Goal: Task Accomplishment & Management: Complete application form

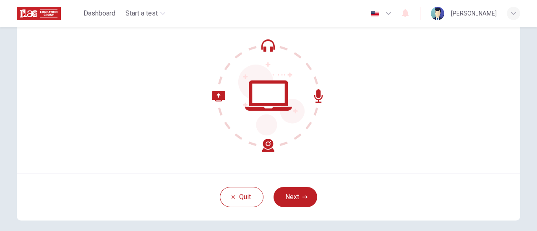
scroll to position [118, 0]
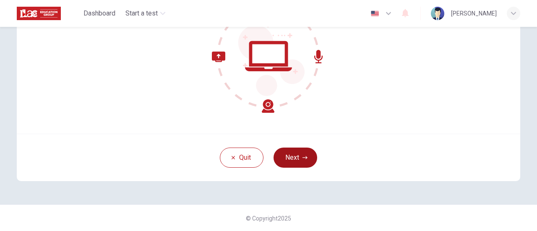
click at [292, 161] on button "Next" at bounding box center [296, 158] width 44 height 20
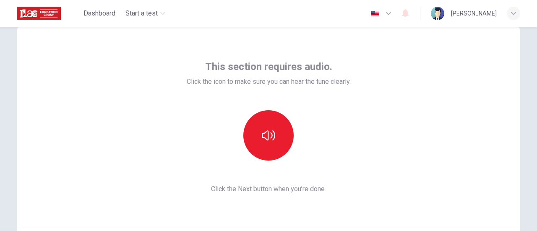
scroll to position [20, 0]
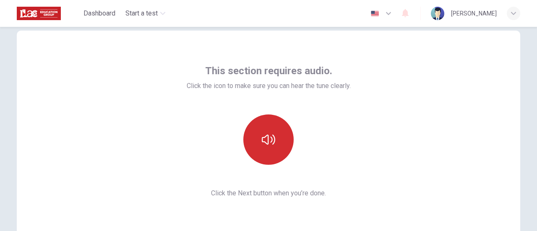
click at [262, 133] on icon "button" at bounding box center [268, 139] width 13 height 13
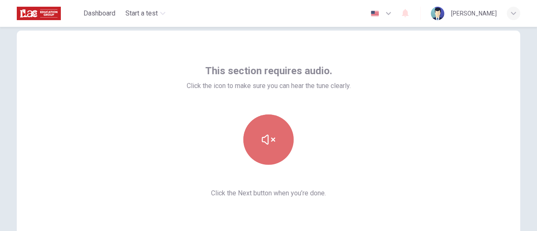
click at [267, 135] on icon "button" at bounding box center [268, 139] width 13 height 13
click at [262, 146] on icon "button" at bounding box center [268, 139] width 13 height 13
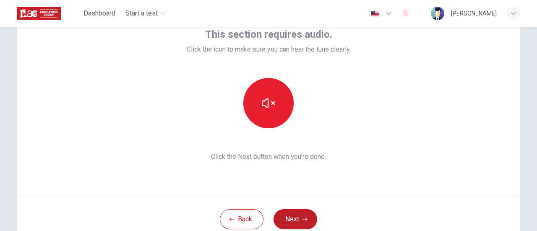
scroll to position [78, 0]
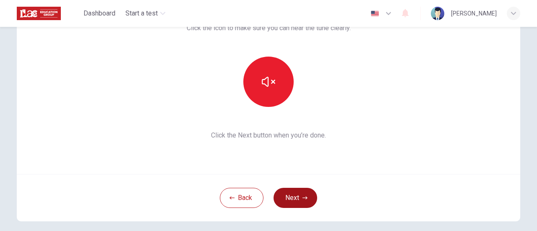
click at [296, 198] on button "Next" at bounding box center [296, 198] width 44 height 20
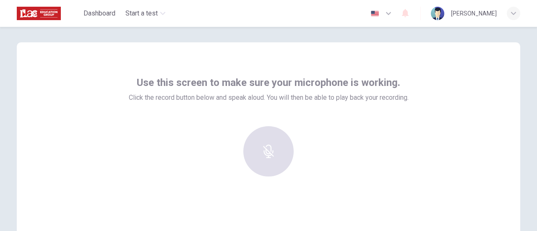
scroll to position [0, 0]
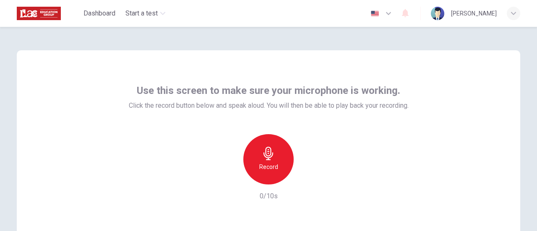
click at [262, 159] on icon "button" at bounding box center [268, 153] width 13 height 13
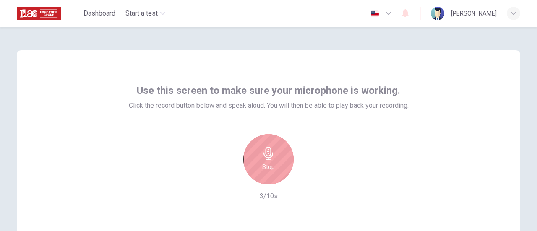
click at [267, 159] on icon "button" at bounding box center [268, 153] width 13 height 13
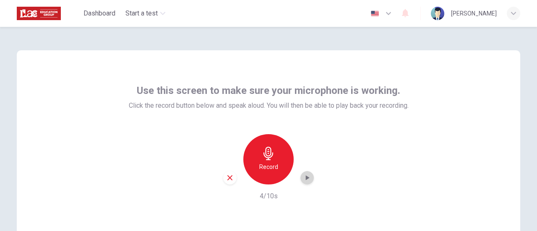
click at [306, 178] on icon "button" at bounding box center [308, 177] width 4 height 5
click at [227, 175] on icon "button" at bounding box center [230, 178] width 8 height 8
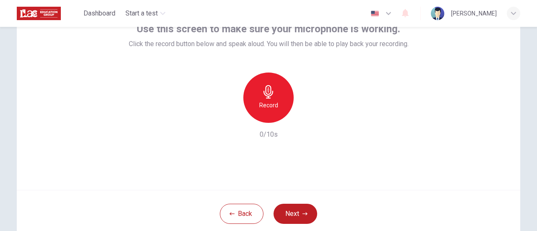
scroll to position [73, 0]
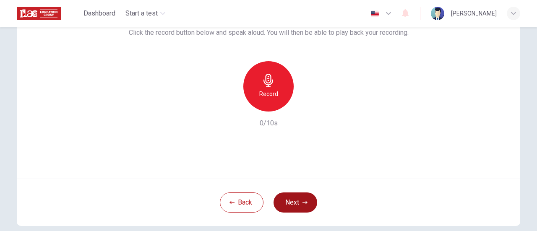
click at [305, 198] on button "Next" at bounding box center [296, 203] width 44 height 20
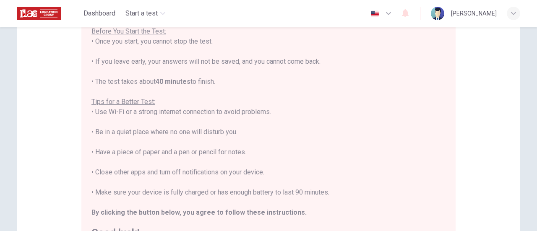
scroll to position [102, 0]
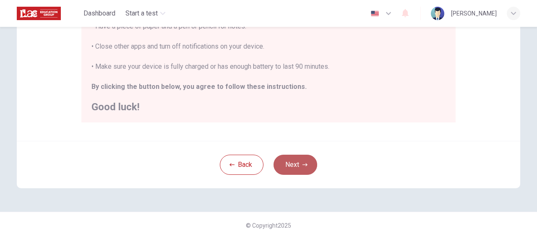
click at [300, 164] on button "Next" at bounding box center [296, 165] width 44 height 20
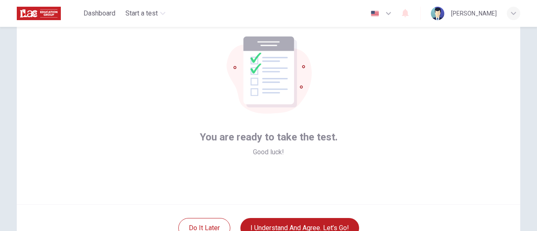
scroll to position [109, 0]
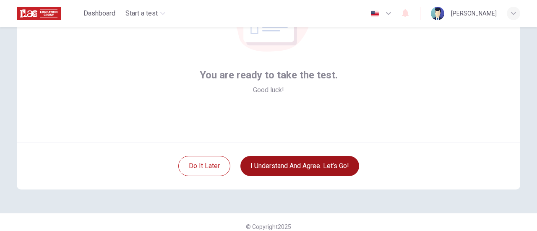
click at [313, 167] on button "I understand and agree. Let’s go!" at bounding box center [299, 166] width 119 height 20
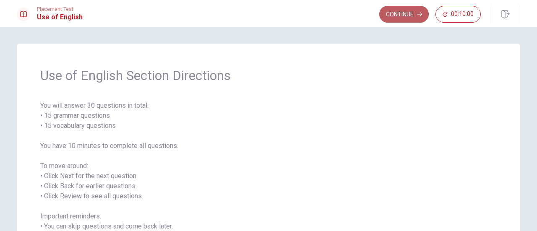
click at [402, 11] on button "Continue" at bounding box center [404, 14] width 50 height 17
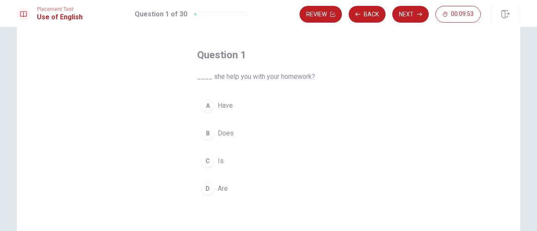
scroll to position [30, 0]
click at [226, 135] on span "Does" at bounding box center [226, 133] width 16 height 10
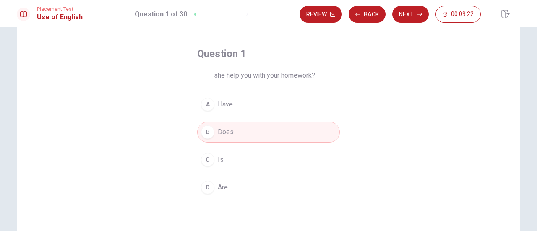
scroll to position [31, 0]
click at [404, 16] on button "Next" at bounding box center [410, 14] width 36 height 17
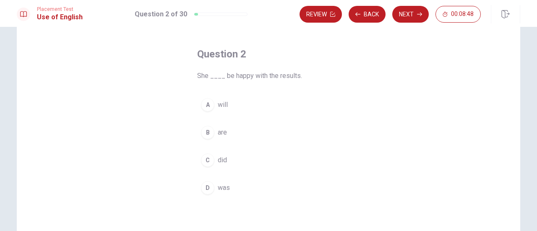
click at [221, 105] on span "will" at bounding box center [223, 105] width 10 height 10
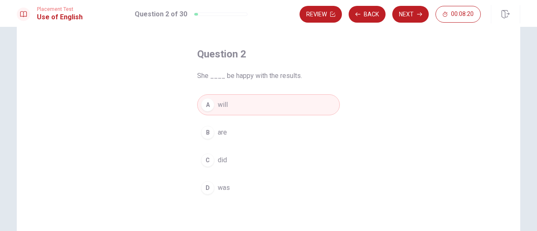
click at [221, 160] on span "did" at bounding box center [222, 160] width 9 height 10
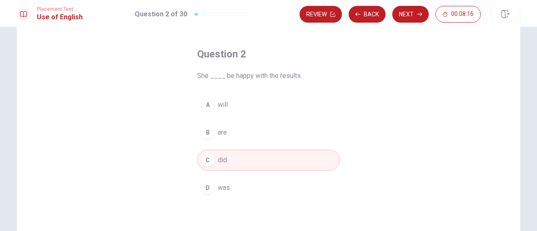
click at [237, 130] on button "B are" at bounding box center [268, 132] width 143 height 21
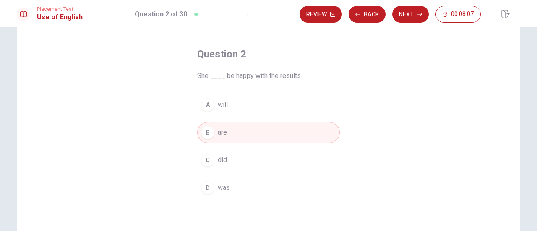
click at [229, 99] on button "A will" at bounding box center [268, 104] width 143 height 21
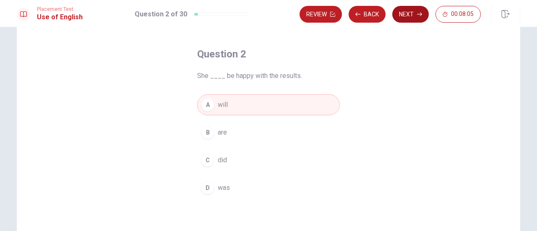
click at [399, 16] on button "Next" at bounding box center [410, 14] width 36 height 17
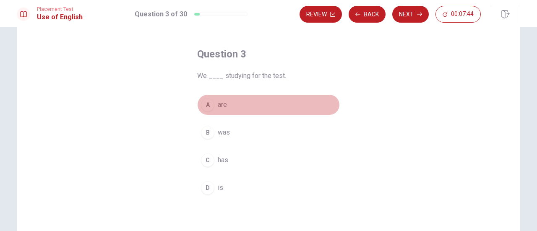
click at [225, 103] on button "A are" at bounding box center [268, 104] width 143 height 21
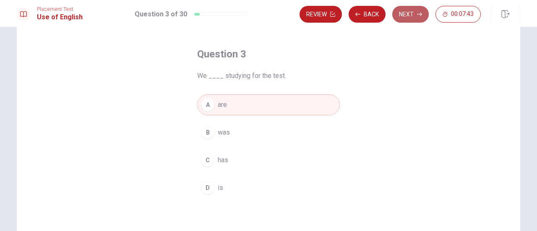
click at [412, 10] on button "Next" at bounding box center [410, 14] width 36 height 17
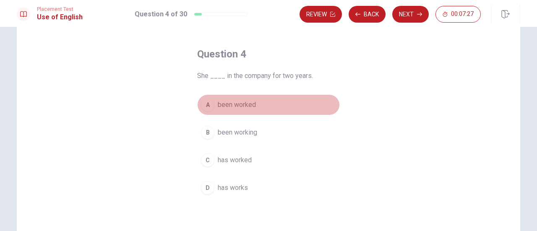
click at [245, 103] on span "been worked" at bounding box center [237, 105] width 38 height 10
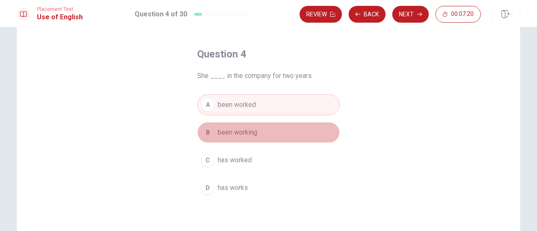
click at [242, 129] on span "been working" at bounding box center [237, 133] width 39 height 10
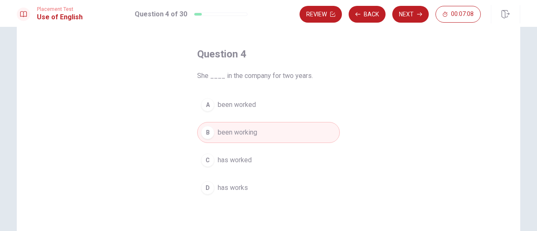
click at [241, 185] on span "has works" at bounding box center [233, 188] width 30 height 10
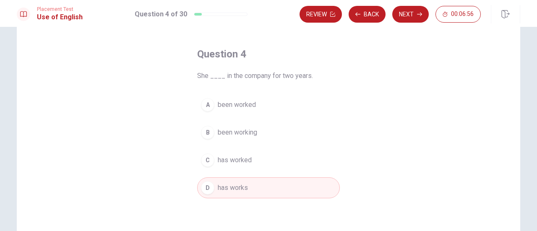
click at [248, 128] on span "been working" at bounding box center [237, 133] width 39 height 10
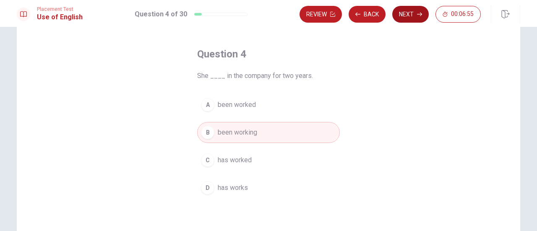
click at [418, 16] on icon "button" at bounding box center [419, 14] width 5 height 5
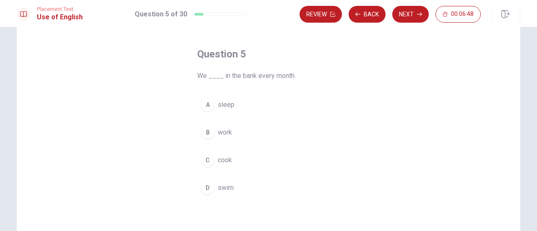
click at [229, 134] on span "work" at bounding box center [225, 133] width 14 height 10
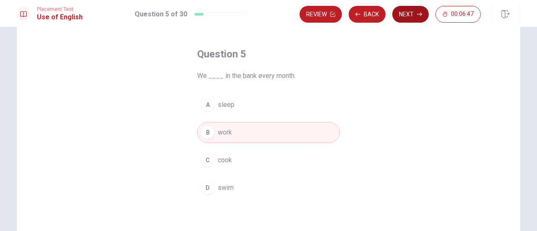
click at [414, 16] on button "Next" at bounding box center [410, 14] width 36 height 17
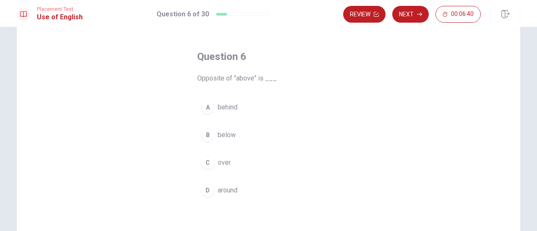
scroll to position [29, 0]
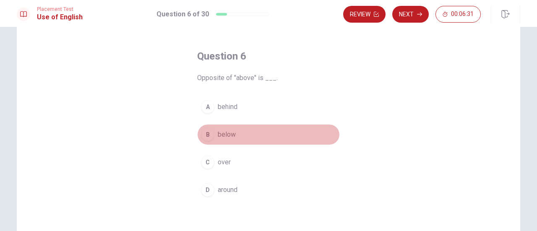
click at [228, 133] on span "below" at bounding box center [227, 135] width 18 height 10
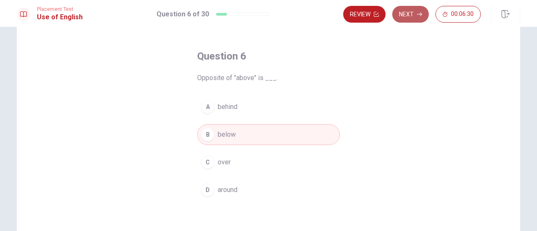
click at [416, 16] on button "Next" at bounding box center [410, 14] width 36 height 17
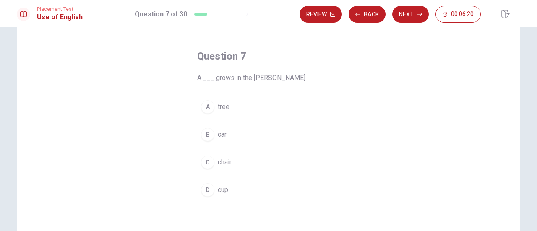
click at [221, 106] on span "tree" at bounding box center [224, 107] width 12 height 10
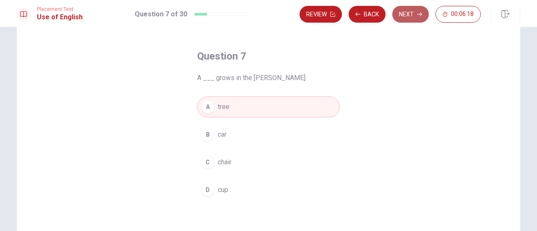
click at [412, 9] on button "Next" at bounding box center [410, 14] width 36 height 17
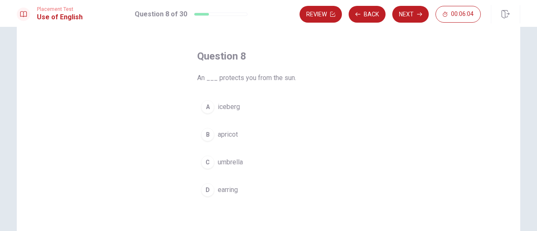
click at [236, 164] on span "umbrella" at bounding box center [230, 162] width 25 height 10
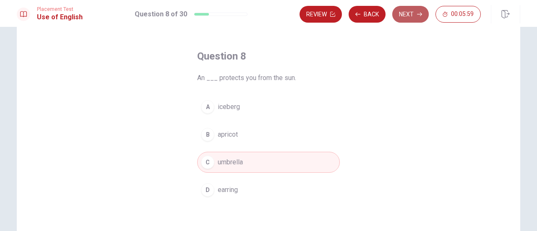
click at [406, 19] on button "Next" at bounding box center [410, 14] width 36 height 17
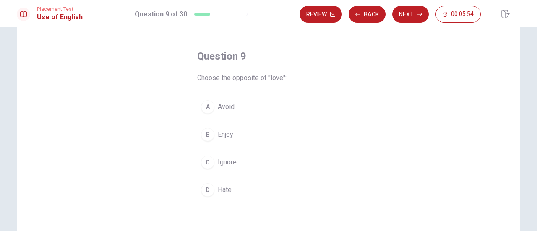
click at [219, 188] on span "Hate" at bounding box center [225, 190] width 14 height 10
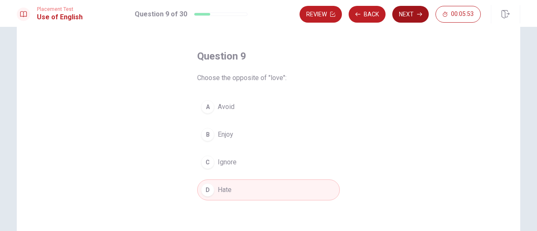
click at [415, 22] on button "Next" at bounding box center [410, 14] width 36 height 17
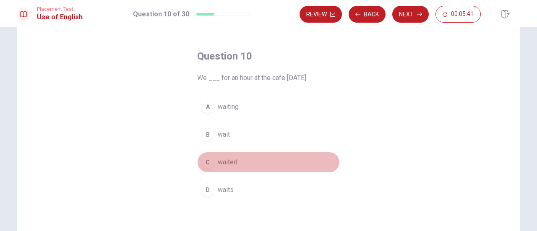
click at [232, 164] on span "waited" at bounding box center [228, 162] width 20 height 10
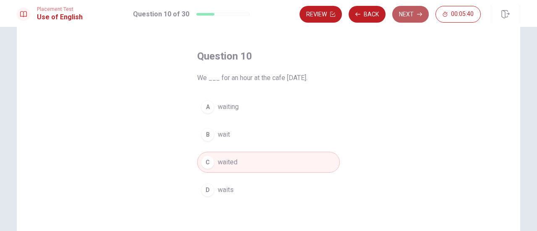
click at [404, 11] on button "Next" at bounding box center [410, 14] width 36 height 17
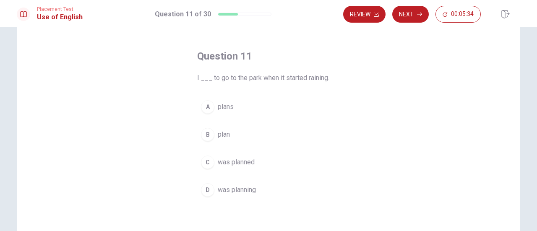
scroll to position [29, 0]
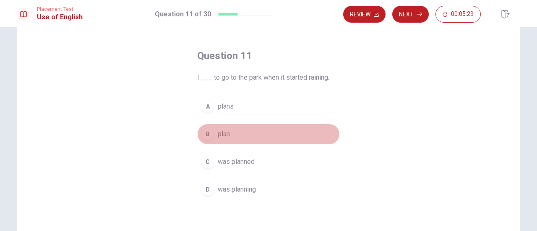
click at [207, 135] on div "B" at bounding box center [207, 134] width 13 height 13
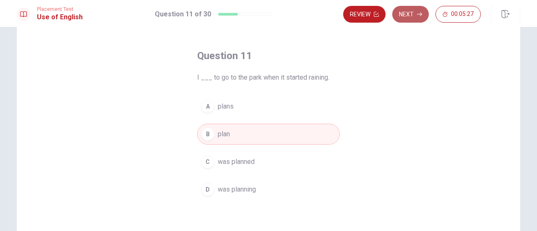
click at [414, 16] on button "Next" at bounding box center [410, 14] width 36 height 17
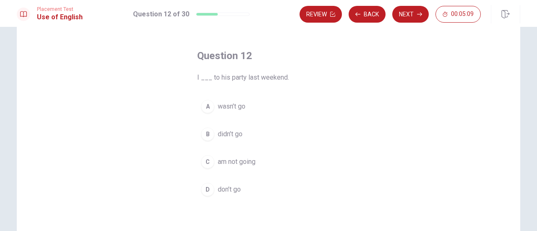
click at [207, 133] on div "B" at bounding box center [207, 134] width 13 height 13
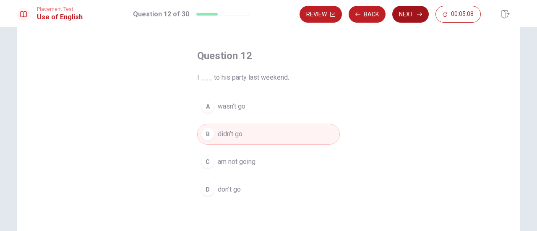
click at [420, 11] on button "Next" at bounding box center [410, 14] width 36 height 17
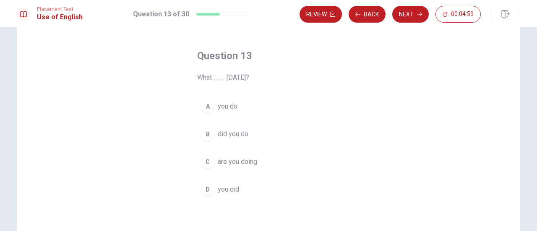
click at [207, 134] on div "B" at bounding box center [207, 134] width 13 height 13
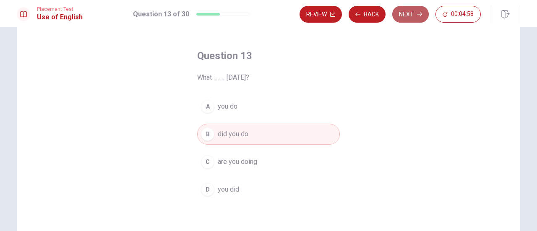
click at [416, 11] on button "Next" at bounding box center [410, 14] width 36 height 17
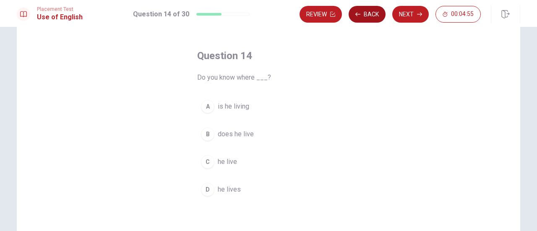
click at [360, 18] on button "Back" at bounding box center [367, 14] width 37 height 17
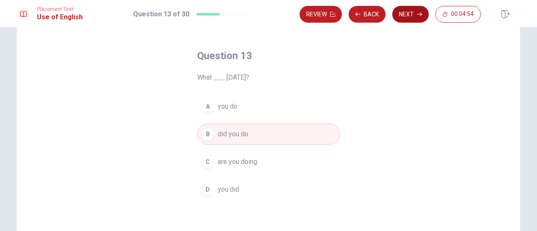
click at [396, 18] on button "Next" at bounding box center [410, 14] width 36 height 17
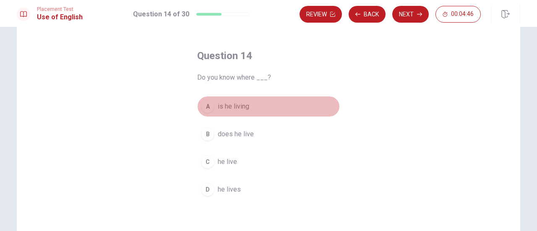
click at [204, 108] on div "A" at bounding box center [207, 106] width 13 height 13
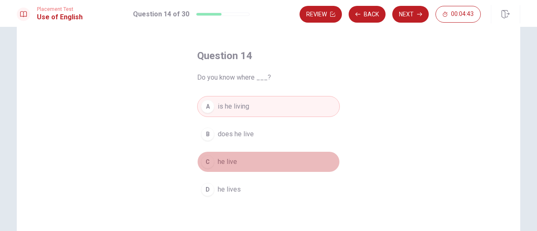
click at [221, 163] on span "he live" at bounding box center [227, 162] width 19 height 10
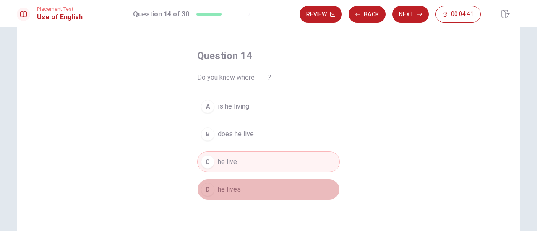
click at [227, 195] on button "D he lives" at bounding box center [268, 189] width 143 height 21
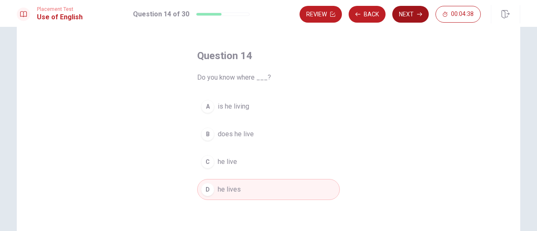
click at [418, 13] on icon "button" at bounding box center [419, 14] width 5 height 5
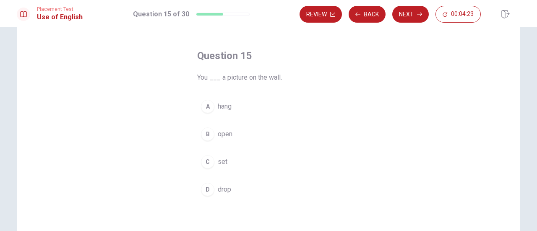
click at [219, 112] on button "A hang" at bounding box center [268, 106] width 143 height 21
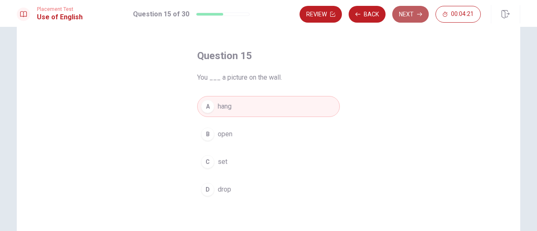
click at [410, 13] on button "Next" at bounding box center [410, 14] width 36 height 17
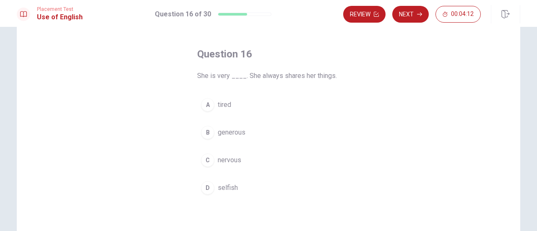
scroll to position [31, 0]
click at [231, 130] on span "generous" at bounding box center [232, 132] width 28 height 10
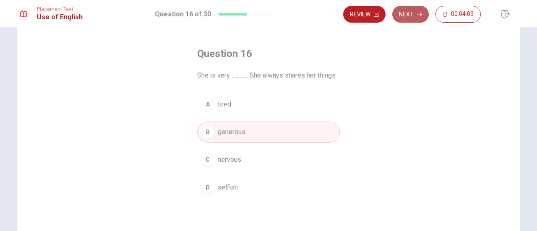
click at [412, 7] on button "Next" at bounding box center [410, 14] width 36 height 17
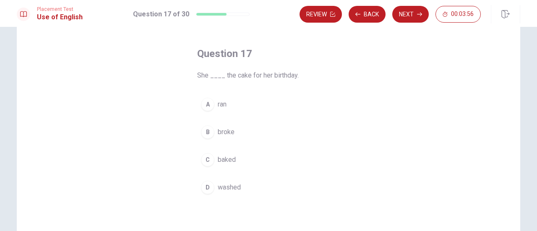
click at [204, 156] on div "C" at bounding box center [207, 159] width 13 height 13
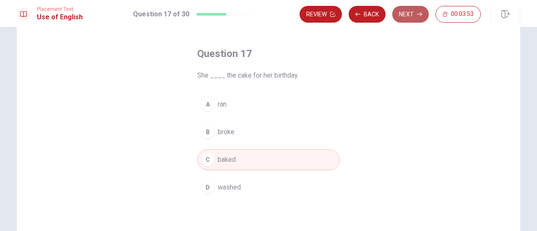
click at [411, 14] on button "Next" at bounding box center [410, 14] width 36 height 17
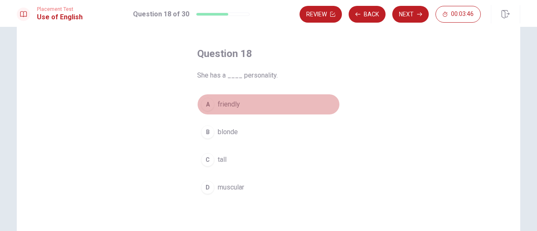
click at [205, 103] on div "A" at bounding box center [207, 104] width 13 height 13
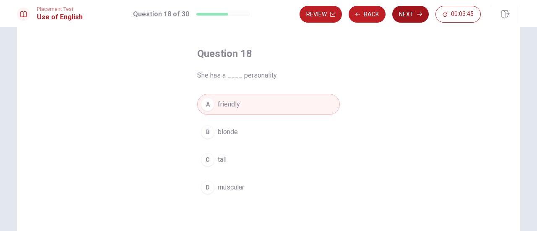
click at [414, 18] on button "Next" at bounding box center [410, 14] width 36 height 17
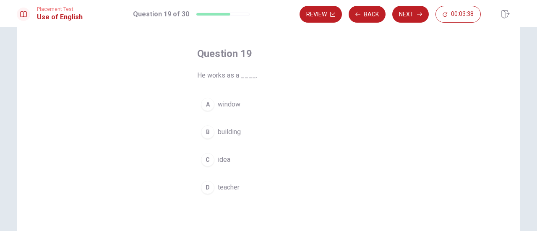
click at [201, 182] on div "D" at bounding box center [207, 187] width 13 height 13
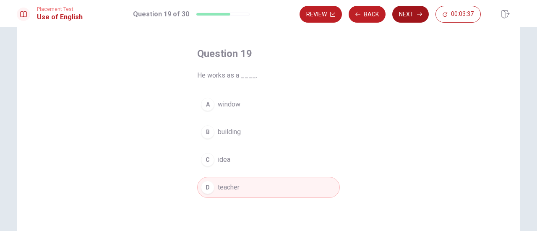
click at [414, 15] on button "Next" at bounding box center [410, 14] width 36 height 17
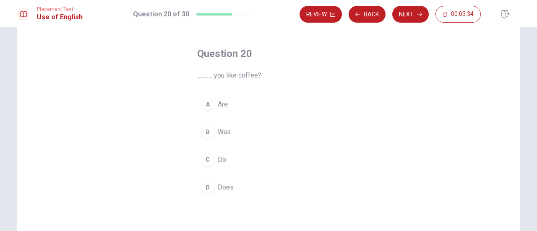
click at [206, 149] on button "C Do" at bounding box center [268, 159] width 143 height 21
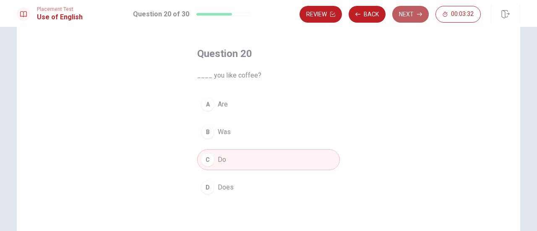
click at [410, 18] on button "Next" at bounding box center [410, 14] width 36 height 17
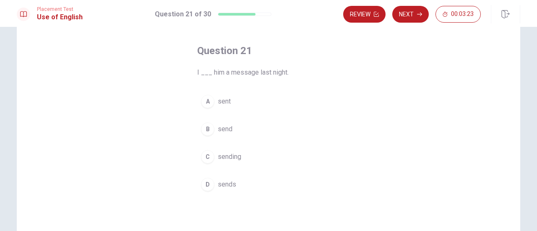
scroll to position [34, 0]
click at [228, 127] on span "send" at bounding box center [225, 129] width 15 height 10
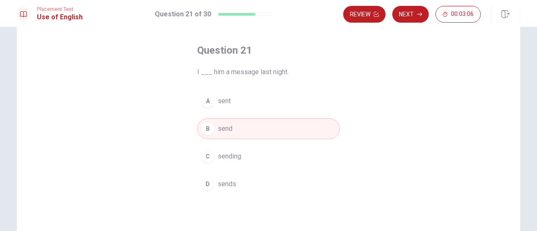
click at [204, 164] on button "C sending" at bounding box center [268, 156] width 143 height 21
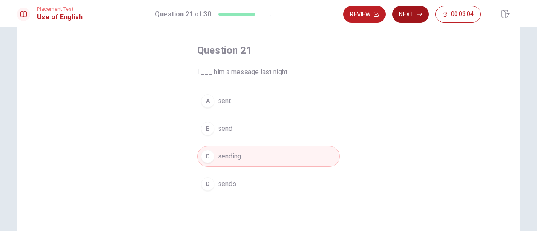
click at [414, 15] on button "Next" at bounding box center [410, 14] width 36 height 17
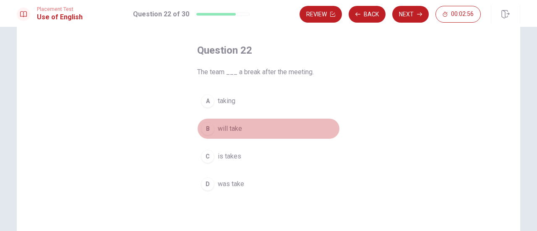
click at [203, 130] on div "B" at bounding box center [207, 128] width 13 height 13
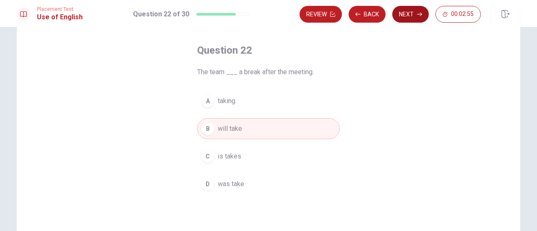
click at [398, 15] on button "Next" at bounding box center [410, 14] width 36 height 17
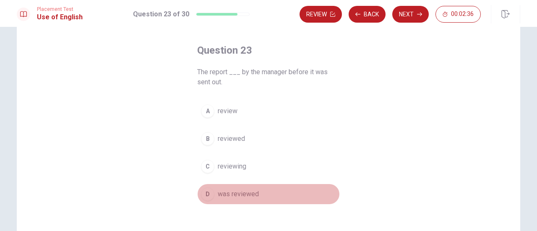
click at [201, 195] on div "D" at bounding box center [207, 194] width 13 height 13
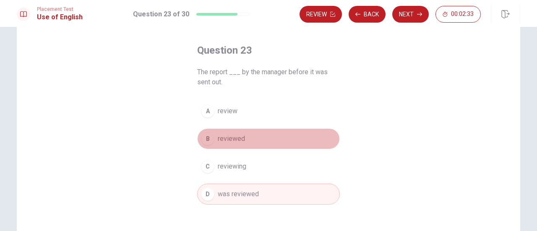
click at [208, 142] on div "B" at bounding box center [207, 138] width 13 height 13
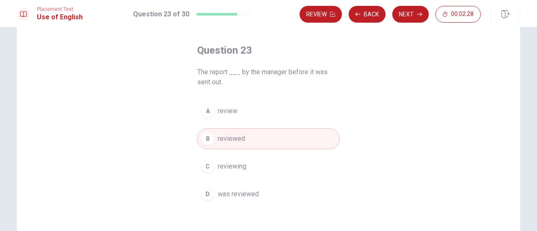
click at [210, 190] on div "D" at bounding box center [207, 194] width 13 height 13
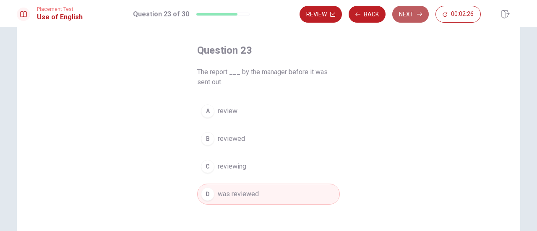
click at [415, 17] on button "Next" at bounding box center [410, 14] width 36 height 17
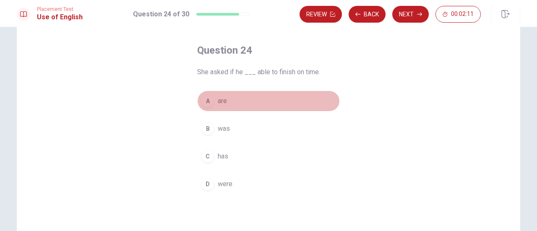
click at [208, 103] on div "A" at bounding box center [207, 100] width 13 height 13
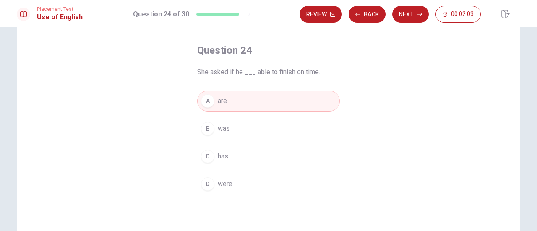
click at [206, 134] on div "B" at bounding box center [207, 128] width 13 height 13
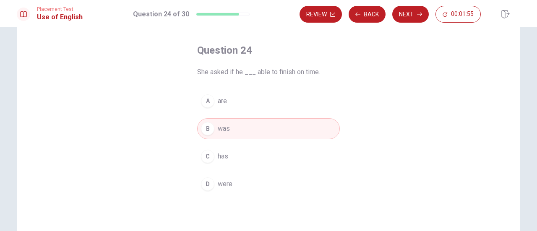
click at [206, 162] on div "C" at bounding box center [207, 156] width 13 height 13
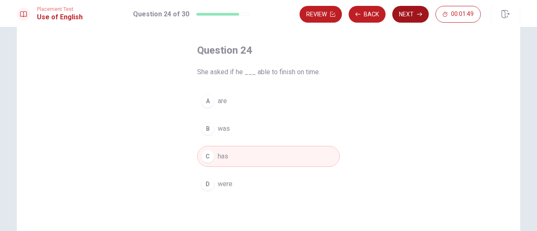
click at [412, 14] on button "Next" at bounding box center [410, 14] width 36 height 17
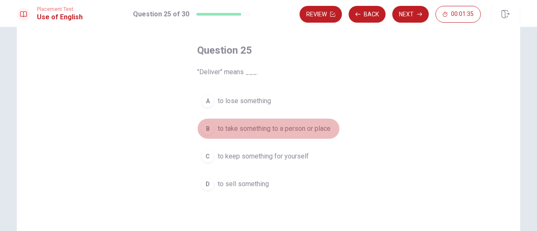
click at [208, 126] on div "B" at bounding box center [207, 128] width 13 height 13
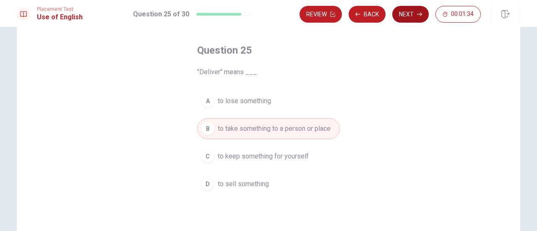
click at [415, 13] on button "Next" at bounding box center [410, 14] width 36 height 17
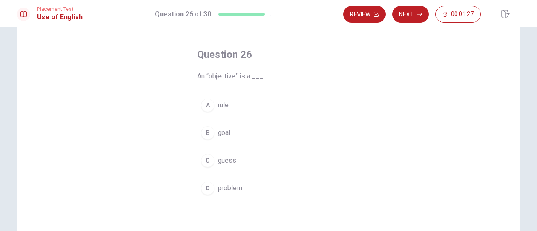
scroll to position [30, 0]
click at [203, 132] on div "B" at bounding box center [207, 133] width 13 height 13
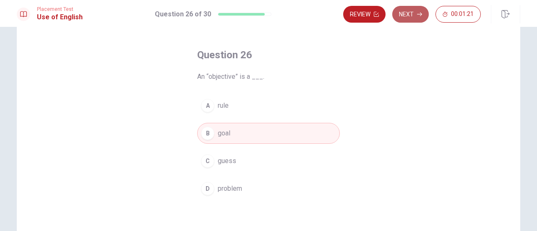
click at [415, 17] on button "Next" at bounding box center [410, 14] width 36 height 17
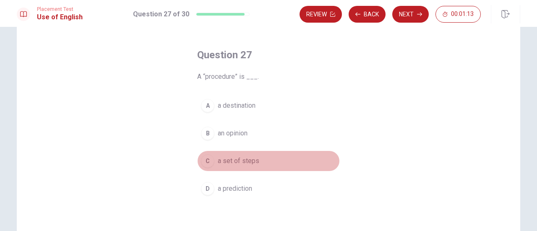
click at [204, 159] on div "C" at bounding box center [207, 160] width 13 height 13
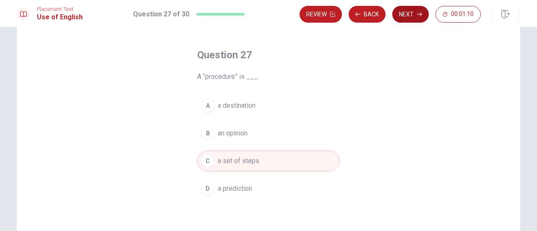
click at [417, 17] on button "Next" at bounding box center [410, 14] width 36 height 17
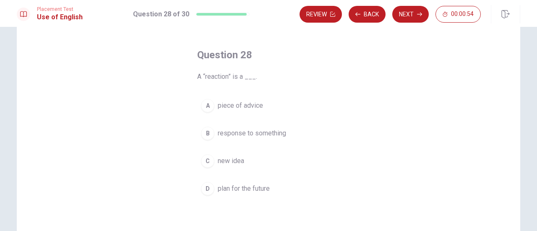
click at [203, 133] on div "B" at bounding box center [207, 133] width 13 height 13
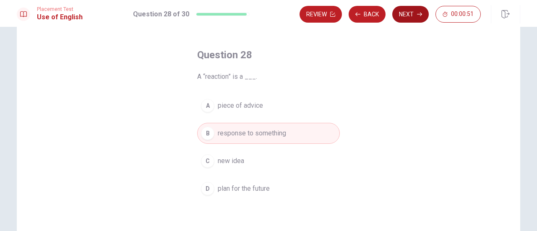
click at [412, 16] on button "Next" at bounding box center [410, 14] width 36 height 17
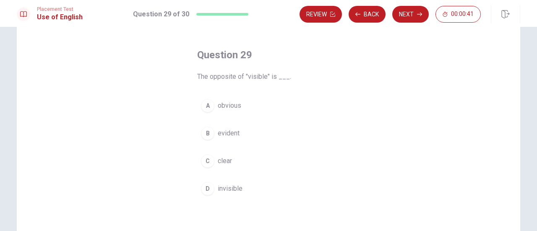
click at [203, 190] on div "D" at bounding box center [207, 188] width 13 height 13
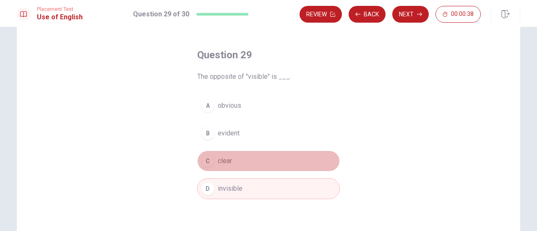
click at [209, 161] on div "C" at bounding box center [207, 160] width 13 height 13
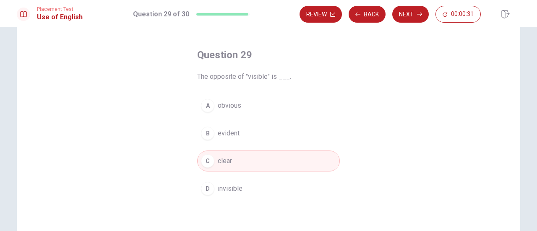
click at [204, 189] on div "D" at bounding box center [207, 188] width 13 height 13
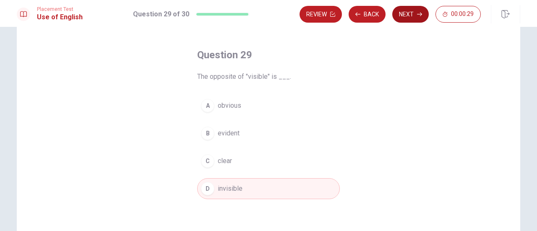
click at [410, 13] on button "Next" at bounding box center [410, 14] width 36 height 17
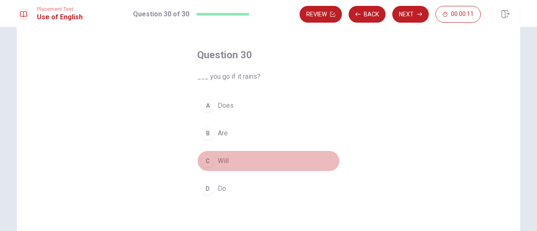
click at [206, 161] on div "C" at bounding box center [207, 160] width 13 height 13
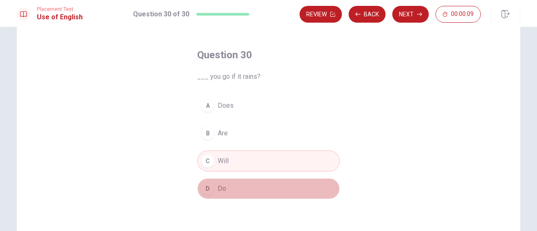
click at [204, 190] on div "D" at bounding box center [207, 188] width 13 height 13
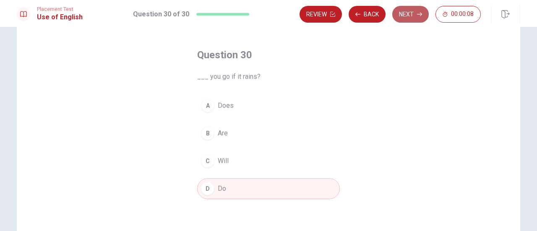
click at [405, 9] on button "Next" at bounding box center [410, 14] width 36 height 17
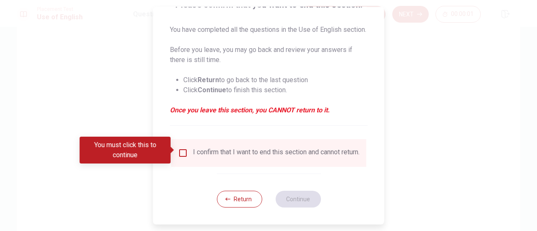
scroll to position [89, 0]
click at [182, 148] on input "You must click this to continue" at bounding box center [183, 153] width 10 height 10
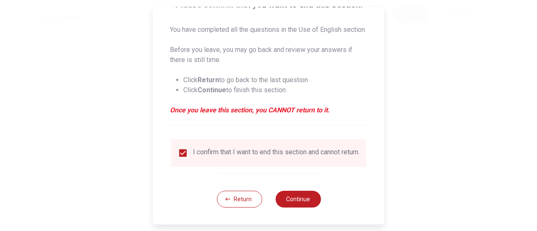
scroll to position [91, 0]
click at [303, 201] on button "Continue" at bounding box center [297, 199] width 45 height 17
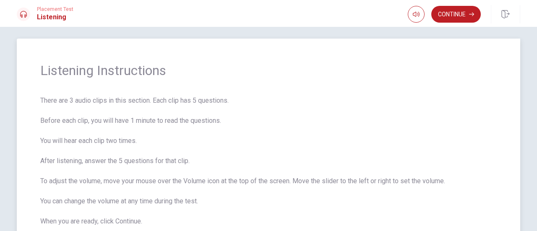
scroll to position [0, 0]
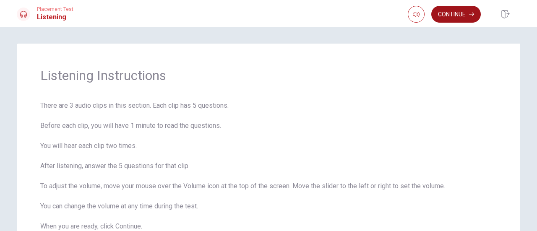
click at [452, 16] on button "Continue" at bounding box center [456, 14] width 50 height 17
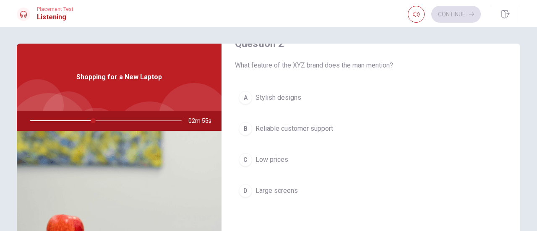
scroll to position [239, 0]
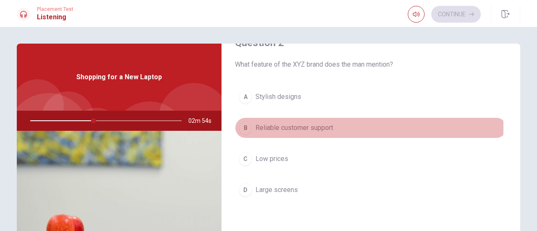
click at [246, 126] on div "B" at bounding box center [245, 127] width 13 height 13
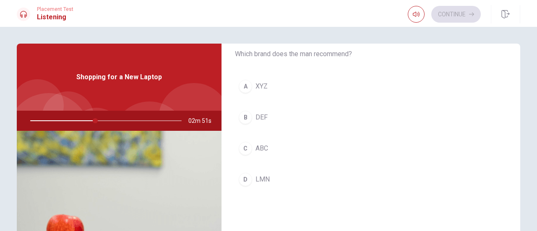
scroll to position [462, 0]
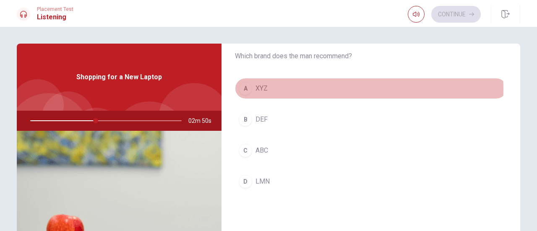
click at [281, 87] on button "A XYZ" at bounding box center [371, 88] width 272 height 21
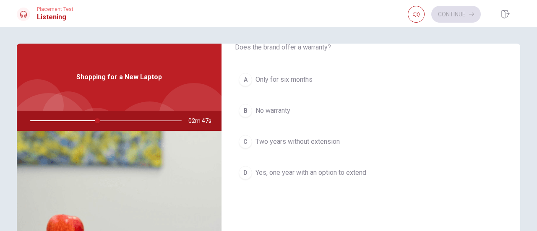
scroll to position [42, 0]
click at [240, 169] on div "D" at bounding box center [245, 172] width 13 height 13
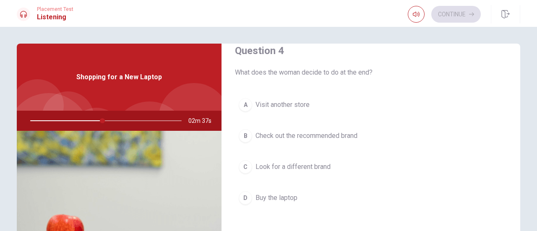
scroll to position [664, 0]
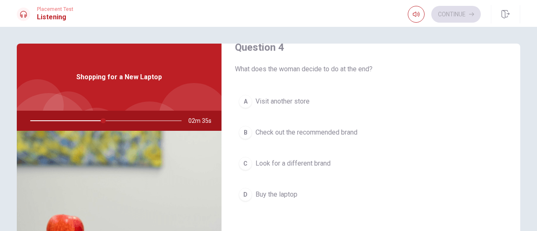
click at [241, 194] on div "D" at bounding box center [245, 194] width 13 height 13
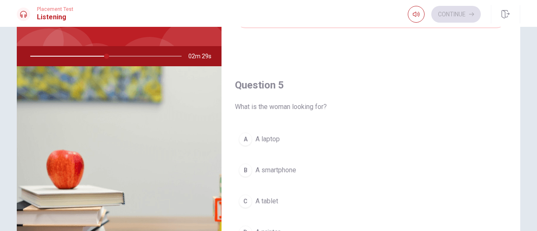
scroll to position [67, 0]
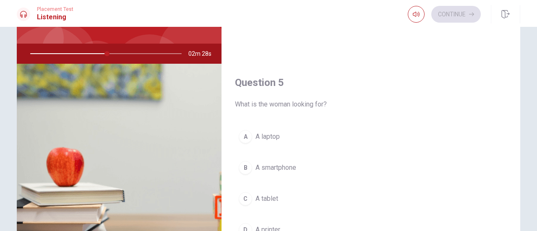
click at [278, 132] on span "A laptop" at bounding box center [267, 137] width 24 height 10
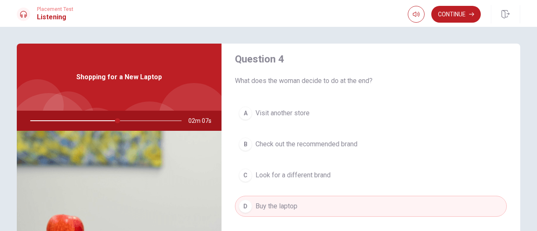
scroll to position [653, 0]
click at [101, 120] on div at bounding box center [104, 121] width 168 height 20
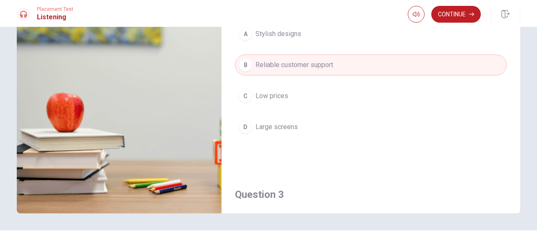
scroll to position [179, 0]
click at [473, 11] on button "Continue" at bounding box center [456, 14] width 50 height 17
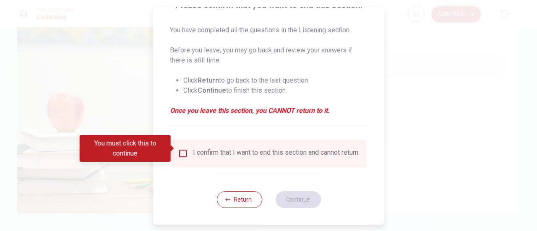
scroll to position [81, 0]
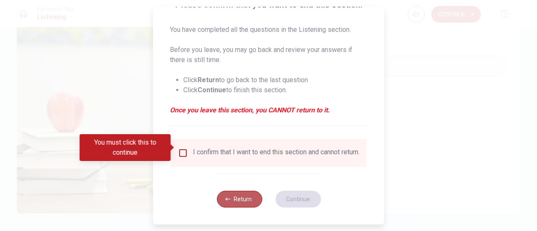
click at [242, 197] on button "Return" at bounding box center [238, 199] width 45 height 17
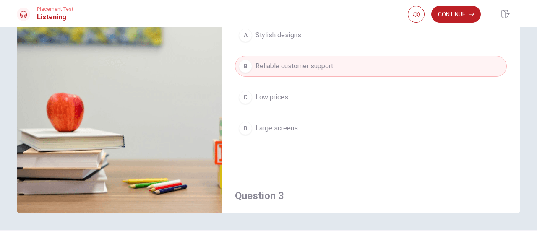
scroll to position [0, 0]
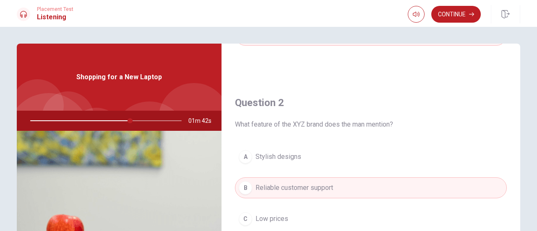
click at [89, 122] on div at bounding box center [104, 121] width 168 height 20
drag, startPoint x: 128, startPoint y: 120, endPoint x: 86, endPoint y: 122, distance: 41.2
click at [86, 122] on div at bounding box center [104, 121] width 168 height 20
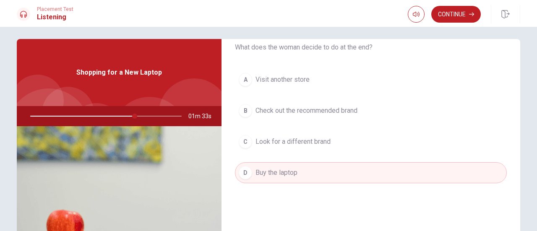
scroll to position [675, 0]
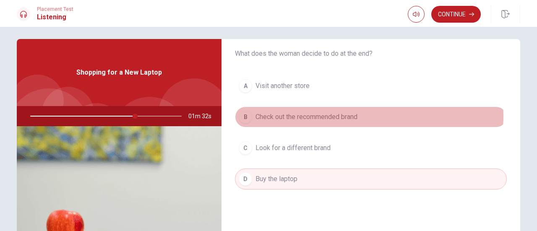
click at [356, 112] on span "Check out the recommended brand" at bounding box center [306, 117] width 102 height 10
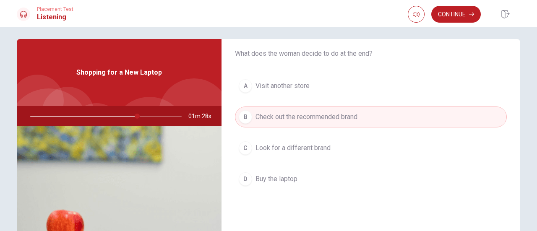
scroll to position [697, 0]
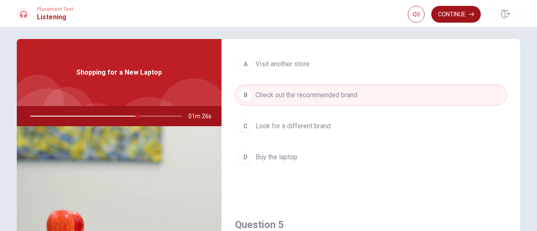
click at [450, 15] on button "Continue" at bounding box center [456, 14] width 50 height 17
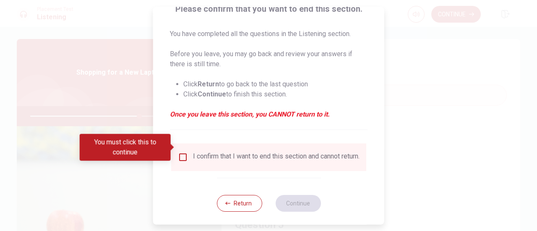
scroll to position [81, 0]
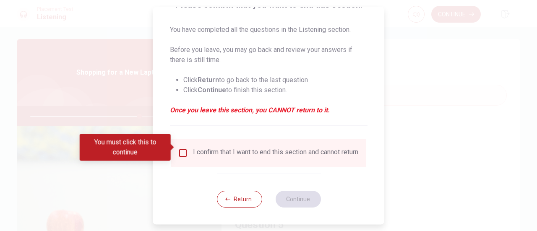
click at [221, 149] on div "I confirm that I want to end this section and cannot return." at bounding box center [276, 153] width 167 height 10
click at [178, 148] on input "You must click this to continue" at bounding box center [183, 153] width 10 height 10
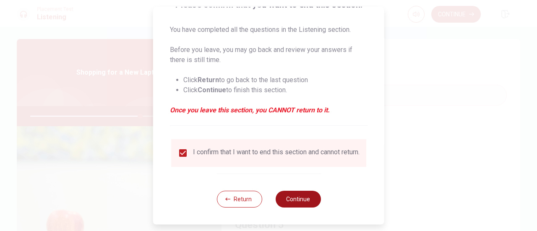
click at [294, 202] on button "Continue" at bounding box center [297, 199] width 45 height 17
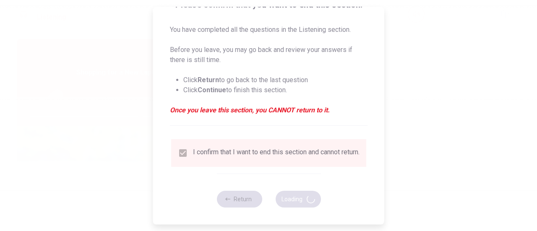
type input "74"
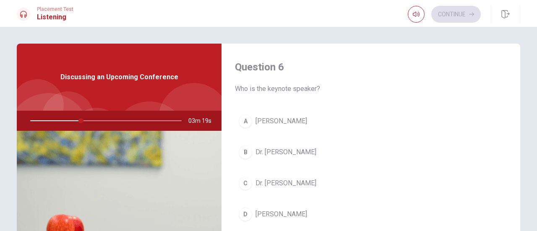
scroll to position [41, 0]
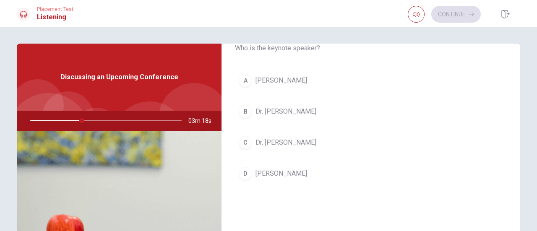
click at [262, 79] on span "[PERSON_NAME]" at bounding box center [281, 81] width 52 height 10
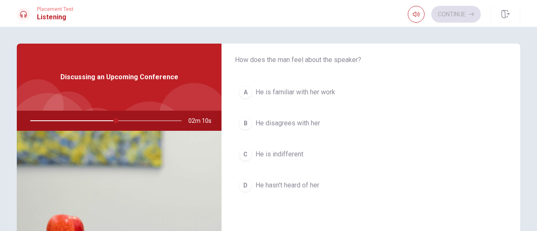
scroll to position [243, 0]
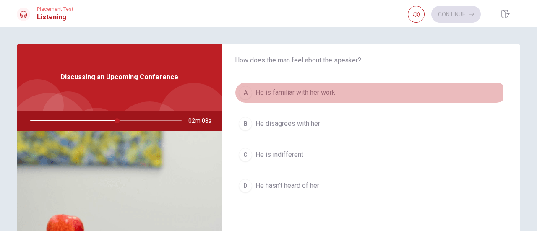
click at [245, 92] on div "A" at bounding box center [245, 92] width 13 height 13
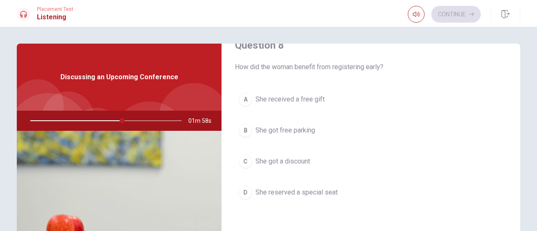
scroll to position [452, 0]
click at [240, 189] on div "D" at bounding box center [245, 191] width 13 height 13
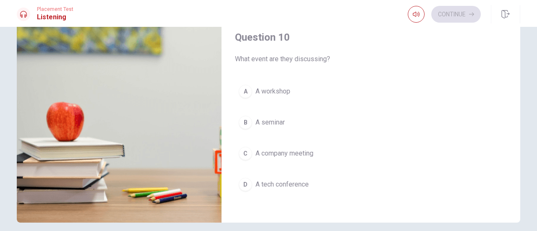
scroll to position [110, 0]
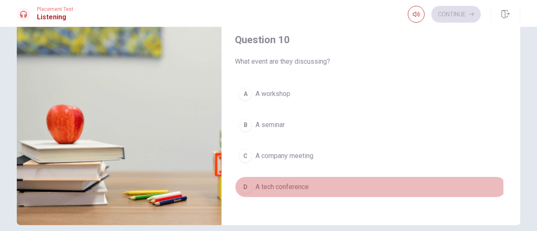
click at [242, 185] on div "D" at bounding box center [245, 186] width 13 height 13
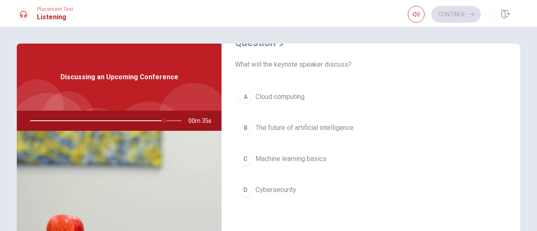
scroll to position [673, 0]
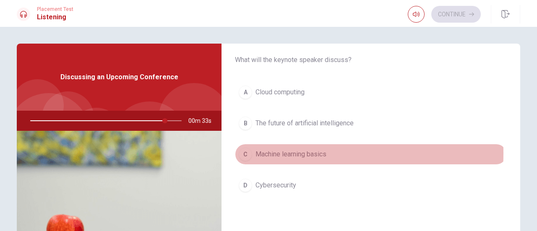
click at [242, 149] on div "C" at bounding box center [245, 154] width 13 height 13
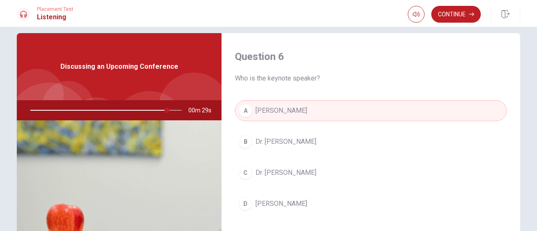
scroll to position [0, 0]
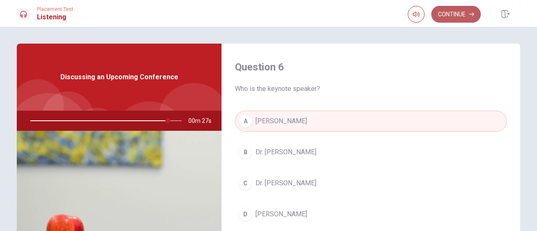
click at [456, 10] on button "Continue" at bounding box center [456, 14] width 50 height 17
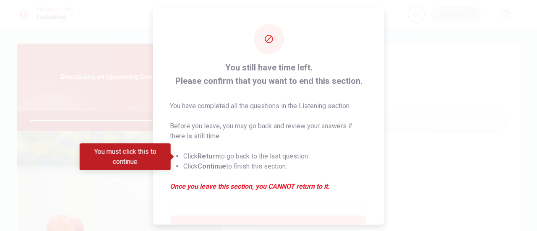
scroll to position [81, 0]
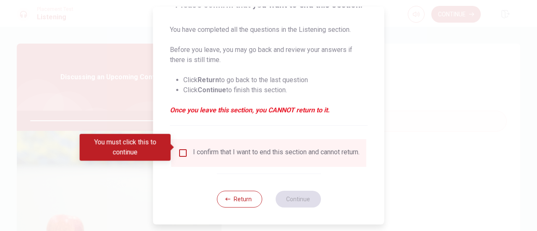
click at [258, 149] on div "I confirm that I want to end this section and cannot return." at bounding box center [276, 153] width 167 height 10
click at [183, 148] on input "You must click this to continue" at bounding box center [183, 153] width 10 height 10
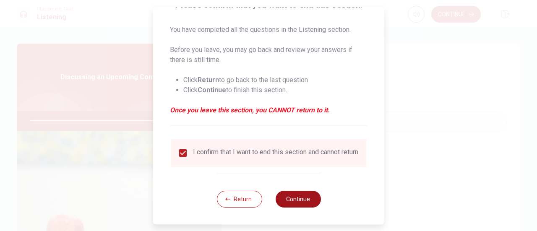
click at [305, 201] on button "Continue" at bounding box center [297, 199] width 45 height 17
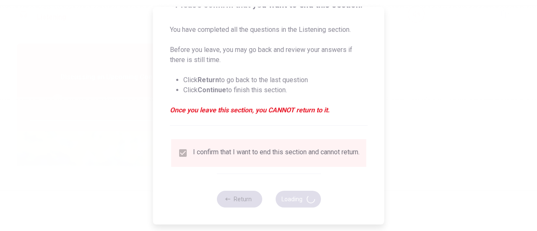
type input "93"
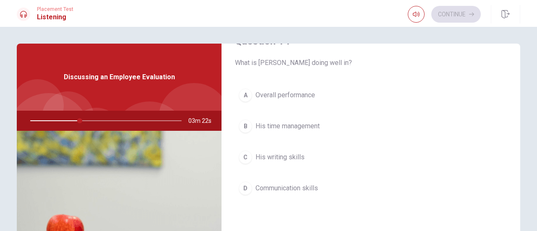
scroll to position [672, 0]
click at [256, 120] on span "His time management" at bounding box center [287, 125] width 64 height 10
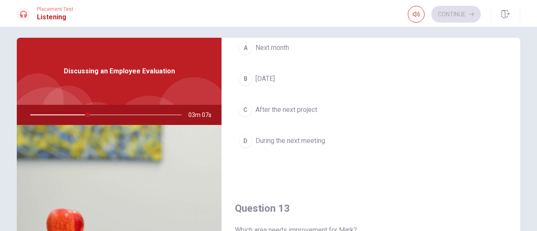
scroll to position [280, 0]
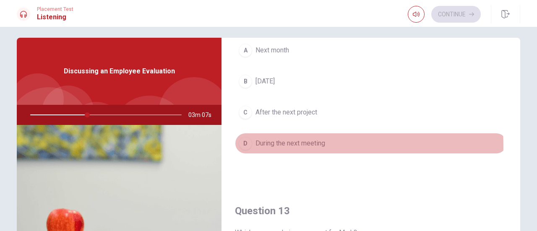
click at [243, 145] on div "D" at bounding box center [245, 143] width 13 height 13
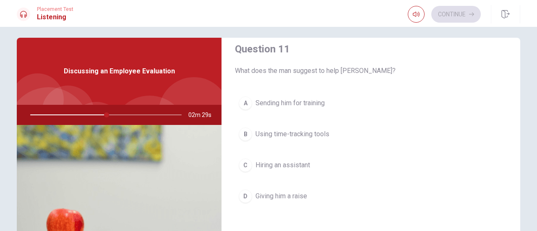
scroll to position [13, 0]
click at [245, 132] on div "B" at bounding box center [245, 133] width 13 height 13
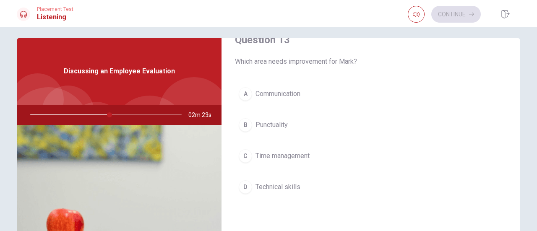
scroll to position [451, 0]
click at [242, 150] on div "C" at bounding box center [245, 155] width 13 height 13
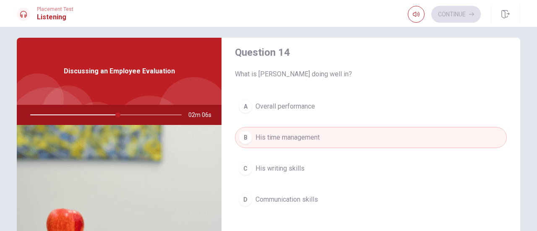
scroll to position [654, 0]
click at [276, 104] on span "Overall performance" at bounding box center [285, 106] width 60 height 10
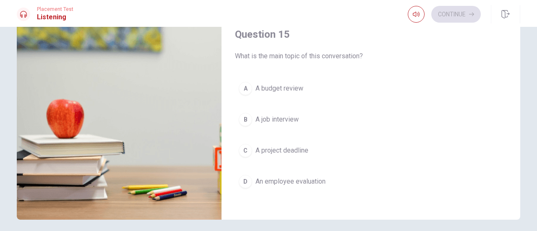
scroll to position [116, 0]
click at [242, 175] on div "D" at bounding box center [245, 181] width 13 height 13
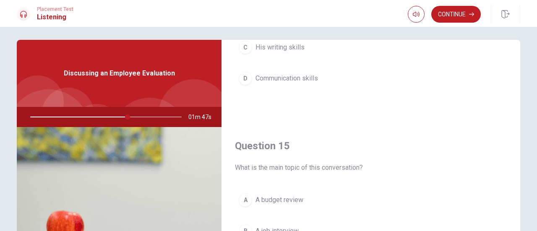
scroll to position [3, 0]
click at [468, 16] on button "Continue" at bounding box center [456, 14] width 50 height 17
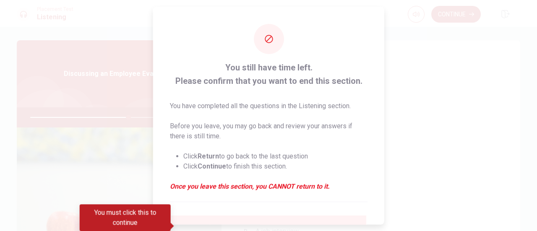
scroll to position [81, 0]
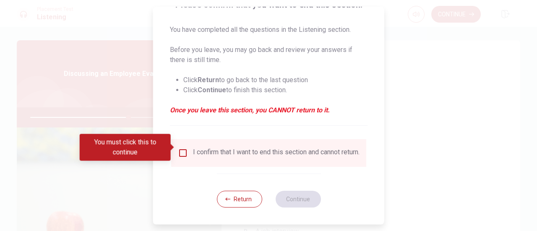
click at [180, 148] on input "You must click this to continue" at bounding box center [183, 153] width 10 height 10
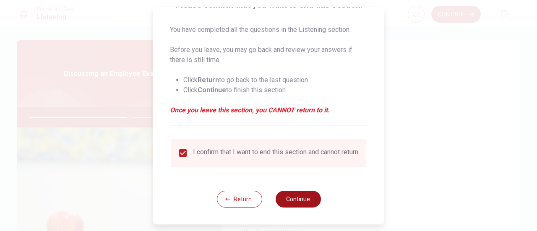
click at [294, 206] on button "Continue" at bounding box center [297, 199] width 45 height 17
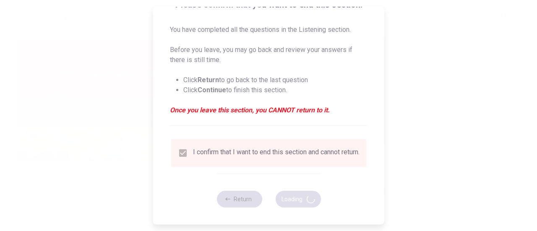
type input "66"
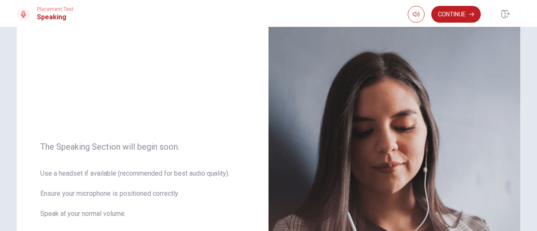
scroll to position [0, 0]
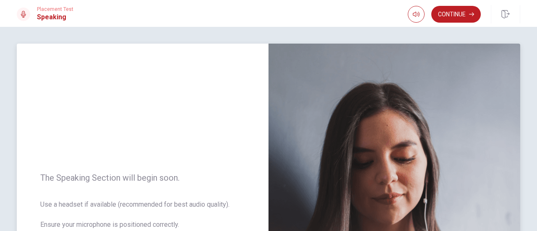
click at [243, 126] on div "The Speaking Section will begin soon. Use a headset if available (recommended f…" at bounding box center [143, 227] width 252 height 366
click at [450, 11] on button "Continue" at bounding box center [456, 14] width 50 height 17
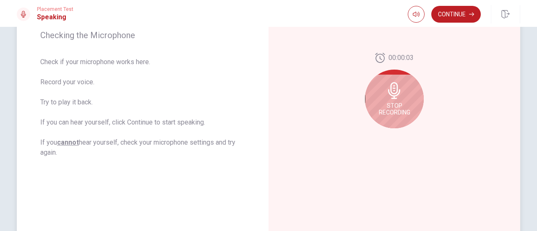
scroll to position [133, 0]
click at [393, 102] on span "Stop Recording" at bounding box center [394, 108] width 31 height 13
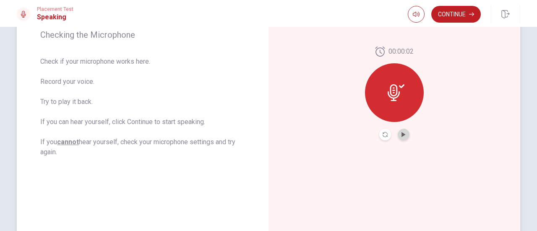
click at [403, 131] on button "Play Audio" at bounding box center [404, 135] width 12 height 12
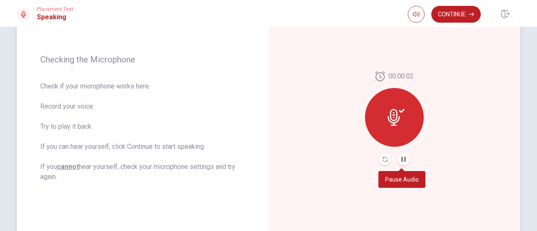
scroll to position [108, 0]
click at [404, 160] on button "Pause Audio" at bounding box center [404, 160] width 12 height 12
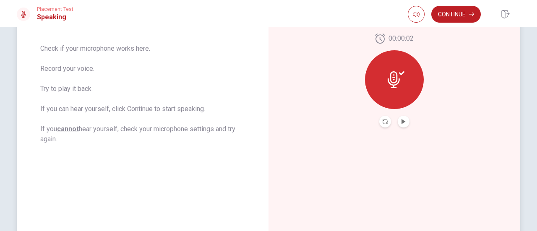
scroll to position [0, 0]
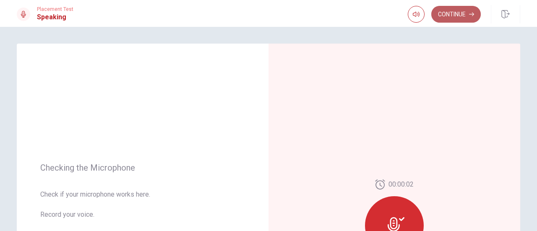
click at [458, 19] on button "Continue" at bounding box center [456, 14] width 50 height 17
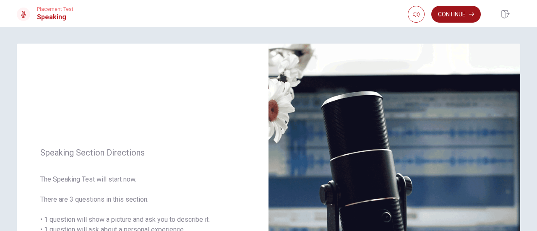
click at [453, 9] on button "Continue" at bounding box center [456, 14] width 50 height 17
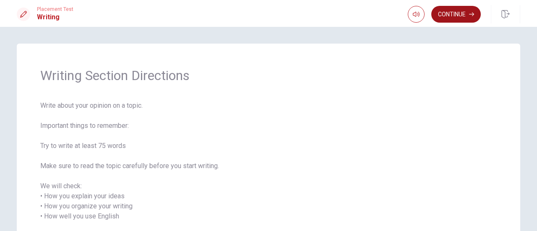
click at [462, 11] on button "Continue" at bounding box center [456, 14] width 50 height 17
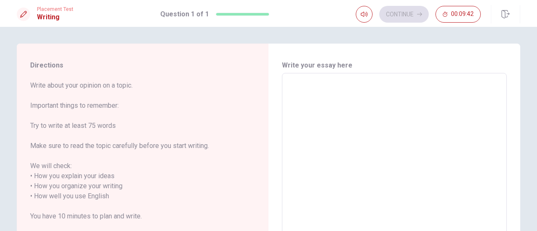
click at [302, 89] on textarea at bounding box center [394, 196] width 213 height 233
type textarea "I"
type textarea "x"
type textarea "I'"
type textarea "x"
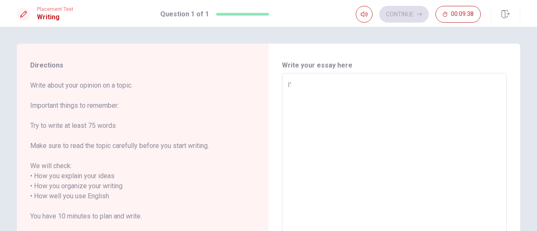
type textarea "I'm"
type textarea "x"
type textarea "I'm"
type textarea "x"
type textarea "I'm c"
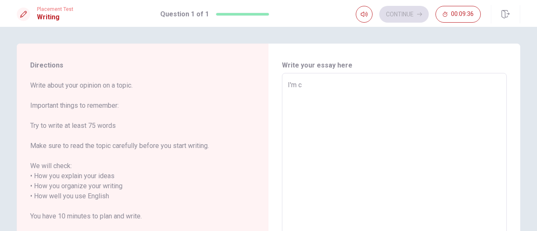
type textarea "x"
type textarea "I'm cu"
type textarea "x"
type textarea "I'm cur"
type textarea "x"
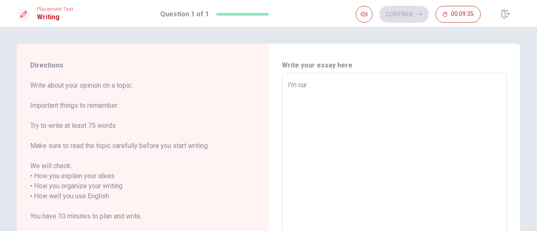
type textarea "I'm curi"
type textarea "x"
type textarea "I'm curio"
type textarea "x"
type textarea "I'm curios"
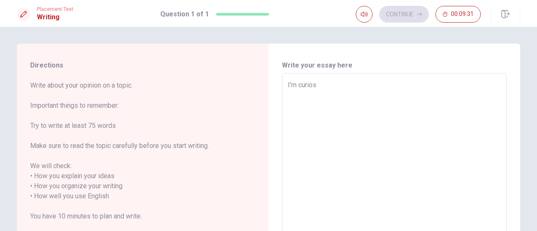
type textarea "x"
type textarea "I'm curio"
type textarea "x"
type textarea "I'm curiou"
type textarea "x"
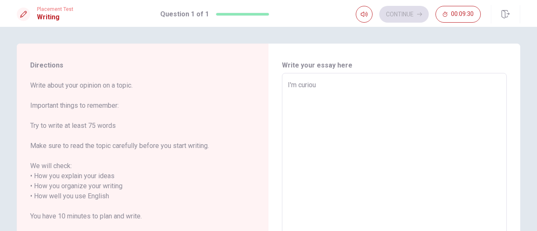
type textarea "I'm curious"
type textarea "x"
type textarea "I'm curious"
type textarea "x"
type textarea "I'm curious a"
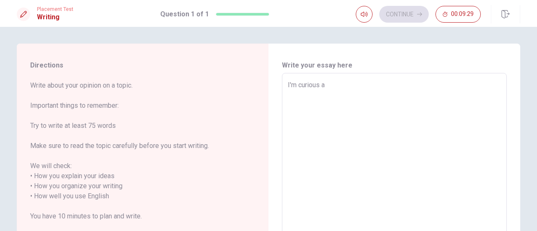
type textarea "x"
type textarea "I'm curious ab"
type textarea "x"
type textarea "I'm curious abo"
type textarea "x"
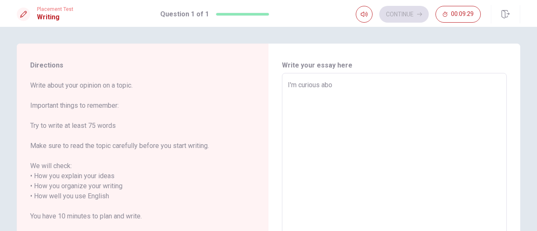
type textarea "I'm curious abou"
type textarea "x"
type textarea "I'm curious about"
type textarea "x"
type textarea "I'm curious about"
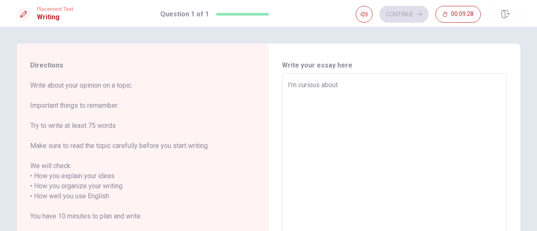
type textarea "x"
type textarea "I'm curious about t"
type textarea "x"
type textarea "I'm curious about th"
type textarea "x"
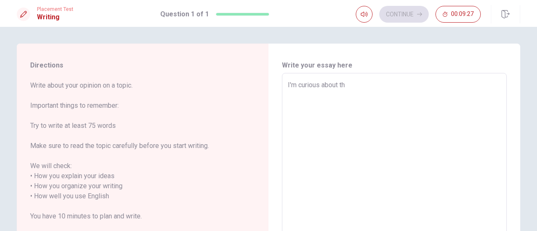
type textarea "I'm curious about the"
type textarea "x"
type textarea "I'm curious about the"
type textarea "x"
type textarea "I'm curious about the p"
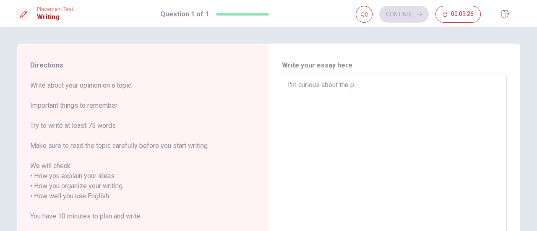
type textarea "x"
type textarea "I'm curious about the pl"
type textarea "x"
type textarea "I'm curious about the pla"
type textarea "x"
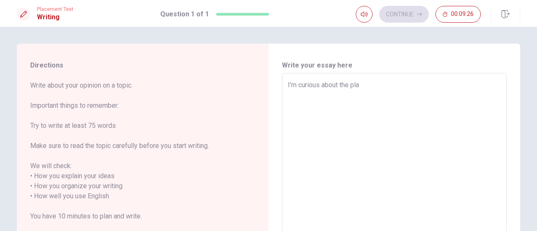
type textarea "I'm curious about the plan"
type textarea "x"
type textarea "I'm curious about the plant"
type textarea "x"
type textarea "I'm curious about the plant."
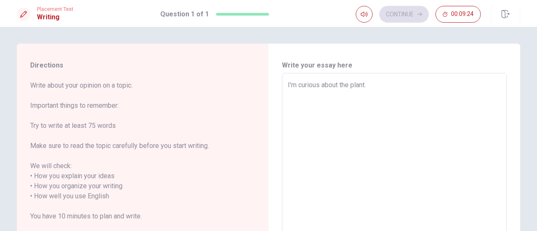
type textarea "x"
type textarea "I'm curious about the plant."
type textarea "x"
type textarea "I'm curious about the plant. I"
type textarea "x"
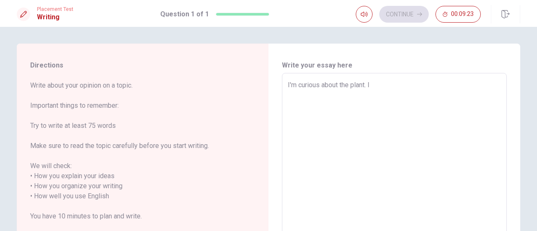
type textarea "I'm curious about the plant. I"
type textarea "x"
type textarea "I'm curious about the plant. I l"
type textarea "x"
type textarea "I'm curious about the plant. I lo"
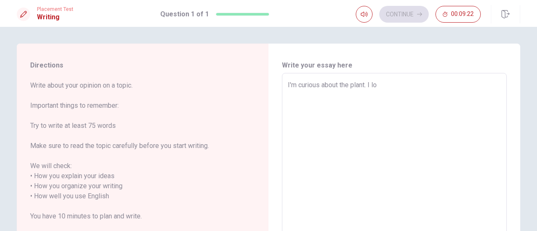
type textarea "x"
type textarea "I'm curious about the plant. I lov"
type textarea "x"
type textarea "I'm curious about the plant. I love"
type textarea "x"
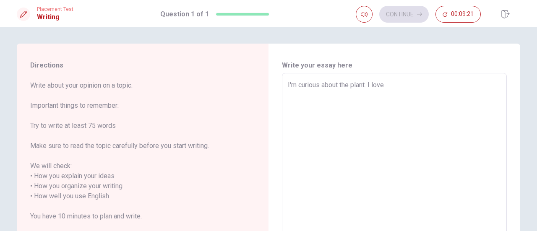
type textarea "I'm curious about the plant. I love"
type textarea "x"
type textarea "I'm curious about the plant. I love t"
type textarea "x"
type textarea "I'm curious about the plant. I love th"
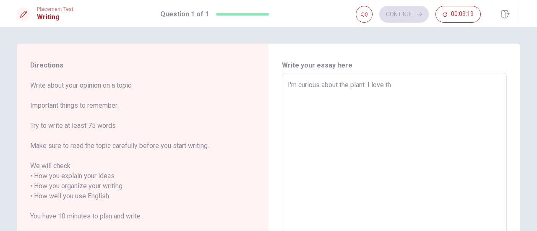
type textarea "x"
type textarea "I'm curious about the plant. I love the"
type textarea "x"
type textarea "I'm curious about the plant. I love the"
type textarea "x"
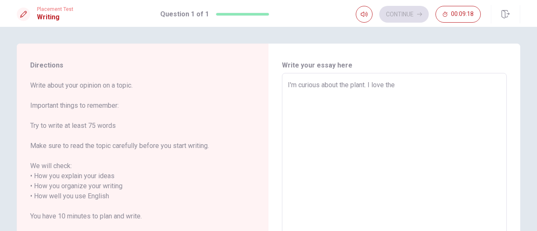
type textarea "I'm curious about the plant. I love the f"
type textarea "x"
type textarea "I'm curious about the plant. I love the fo"
type textarea "x"
type textarea "I'm curious about the plant. I love the fon"
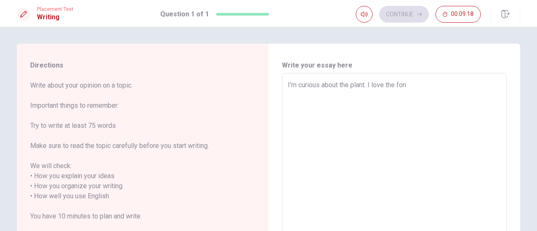
type textarea "x"
type textarea "I'm curious about the plant. I love the fonc"
type textarea "x"
type textarea "I'm curious about the plant. I love the fonct"
type textarea "x"
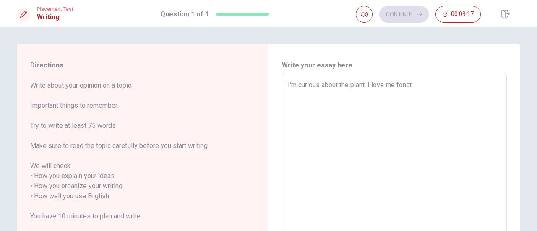
type textarea "I'm curious about the plant. I love the foncti"
type textarea "x"
type textarea "I'm curious about the plant. I love the fonctio"
type textarea "x"
type textarea "I'm curious about the plant. I love the fonction"
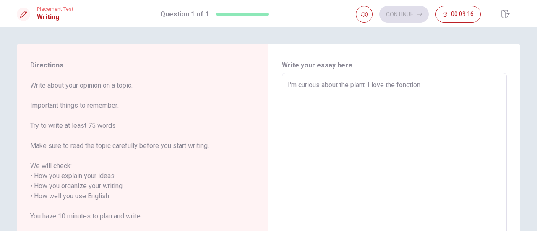
type textarea "x"
type textarea "I'm curious about the plant. I love the fonctio"
type textarea "x"
type textarea "I'm curious about the plant. I love the foncti"
type textarea "x"
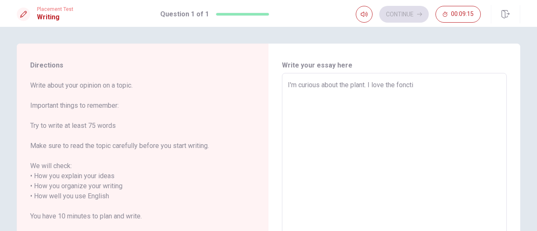
type textarea "I'm curious about the plant. I love the fonct"
type textarea "x"
type textarea "I'm curious about the plant. I love the fonc"
type textarea "x"
type textarea "I'm curious about the plant. I love the fon"
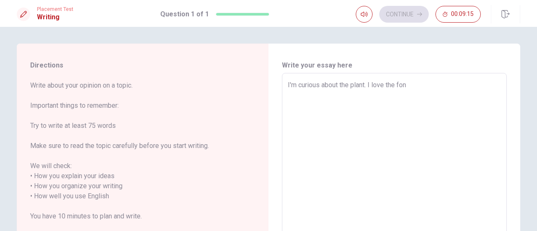
type textarea "x"
type textarea "I'm curious about the plant. I love the fo"
type textarea "x"
type textarea "I'm curious about the plant. I love the f"
type textarea "x"
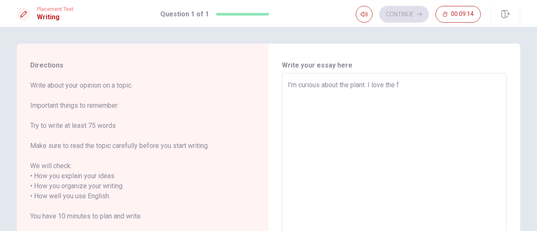
type textarea "I'm curious about the plant. I love the"
type textarea "x"
type textarea "I'm curious about the plant. I love the"
type textarea "x"
type textarea "I'm curious about the plant. I love th"
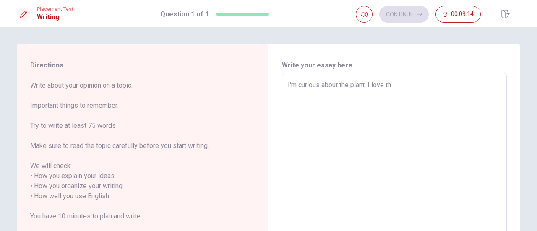
type textarea "x"
type textarea "I'm curious about the plant. I love t"
type textarea "x"
type textarea "I'm curious about the plant. I love"
type textarea "x"
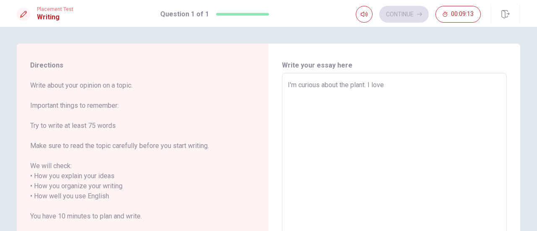
type textarea "I'm curious about the plant. I love"
type textarea "x"
type textarea "I'm curious about the plant. I lov"
type textarea "x"
type textarea "I'm curious about the plant. I lo"
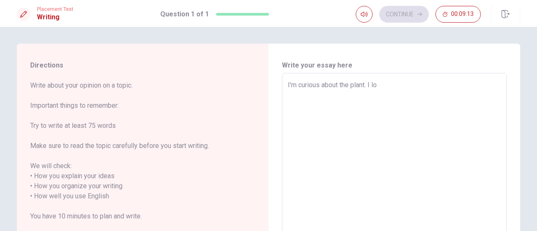
type textarea "x"
type textarea "I'm curious about the plant. I l"
type textarea "x"
type textarea "I'm curious about the plant. I"
type textarea "x"
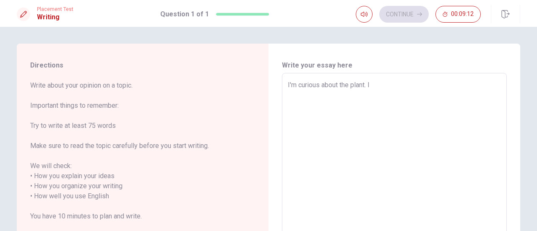
type textarea "I'm curious about the plant. I"
type textarea "x"
type textarea "I'm curious about the plant. I'"
type textarea "x"
type textarea "I'm curious about the plant. I'm"
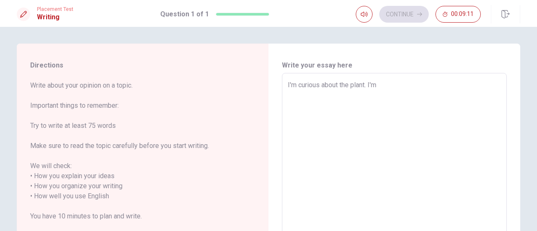
type textarea "x"
type textarea "I'm curious about the plant. I'm"
type textarea "x"
type textarea "I'm curious about the plant. I'm i"
type textarea "x"
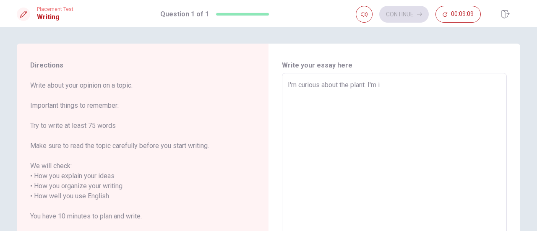
type textarea "I'm curious about the plant. I'm"
type textarea "x"
type textarea "I'm curious about the plant. I'm i"
type textarea "x"
type textarea "I'm curious about the plant. I'm in"
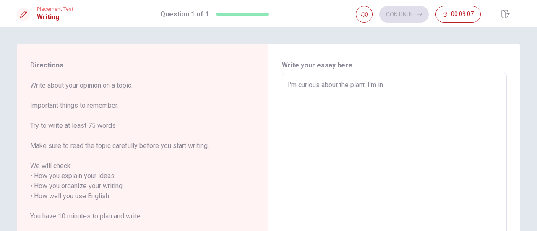
type textarea "x"
type textarea "I'm curious about the plant. I'm int"
type textarea "x"
type textarea "I'm curious about the plant. I'm inte"
type textarea "x"
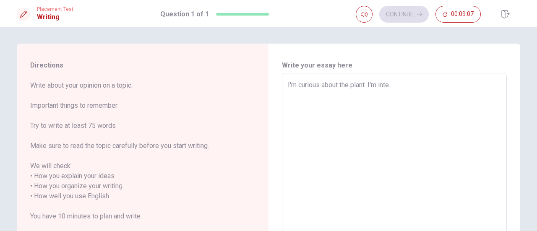
type textarea "I'm curious about the plant. I'm inter"
type textarea "x"
type textarea "I'm curious about the plant. I'm intere"
type textarea "x"
type textarea "I'm curious about the plant. I'm interes"
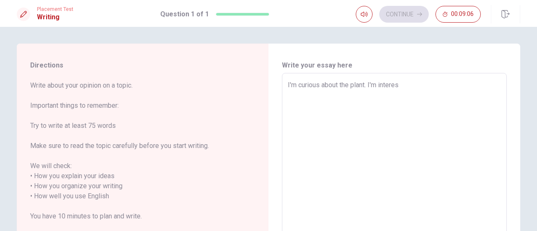
type textarea "x"
type textarea "I'm curious about the plant. I'm interest"
type textarea "x"
type textarea "I'm curious about the plant. I'm interesti"
type textarea "x"
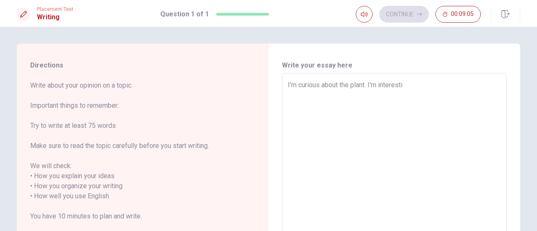
type textarea "I'm curious about the plant. I'm interestin"
type textarea "x"
type textarea "I'm curious about the plant. I'm interesting"
type textarea "x"
type textarea "I'm curious about the plant. I'm interesting"
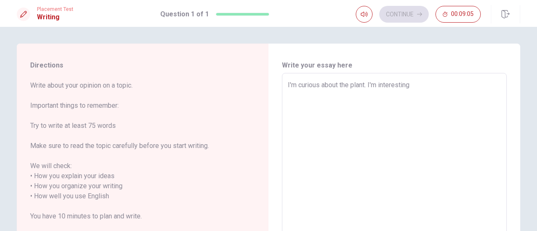
type textarea "x"
type textarea "I'm curious about the plant. I'm interesting a"
type textarea "x"
type textarea "I'm curious about the plant. I'm interesting ab"
type textarea "x"
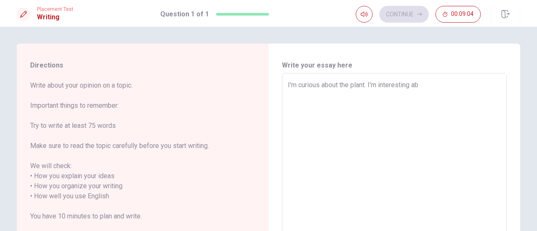
type textarea "I'm curious about the plant. I'm interesting abo"
type textarea "x"
type textarea "I'm curious about the plant. I'm interesting abou"
type textarea "x"
type textarea "I'm curious about the plant. I'm interesting about"
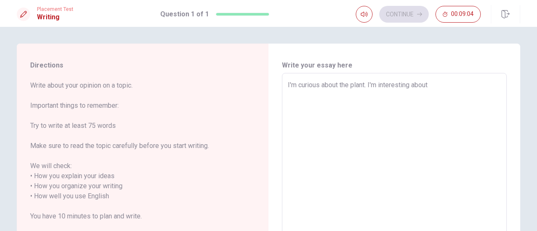
type textarea "x"
type textarea "I'm curious about the plant. I'm interesting about"
type textarea "x"
type textarea "I'm curious about the plant. I'm interesting about t"
type textarea "x"
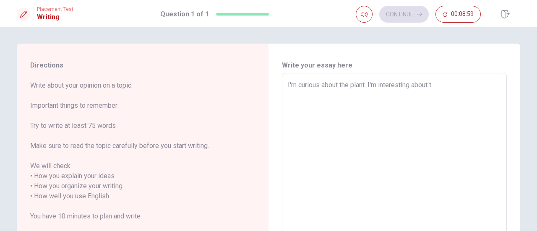
type textarea "I'm curious about the plant. I'm interesting about th"
type textarea "x"
type textarea "I'm curious about the plant. I'm interesting about the"
type textarea "x"
type textarea "I'm curious about the plant. I'm interesting about the"
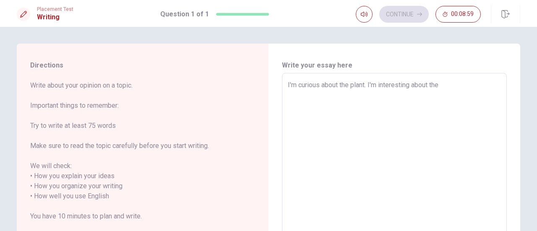
type textarea "x"
type textarea "I'm curious about the plant. I'm interesting about the f"
type textarea "x"
type textarea "I'm curious about the plant. I'm interesting about the fo"
type textarea "x"
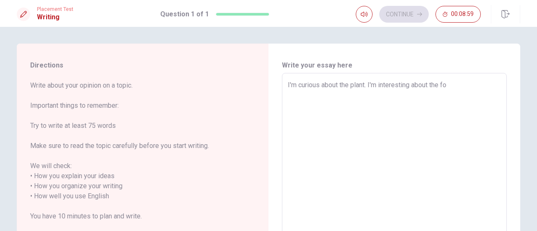
type textarea "I'm curious about the plant. I'm interesting about the fon"
type textarea "x"
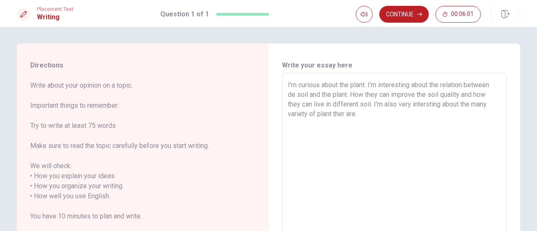
click at [343, 113] on textarea "I'm curious about the plant. I'm interesting about the relation between de soil…" at bounding box center [394, 196] width 213 height 233
click at [374, 111] on textarea "I'm curious about the plant. I'm interesting about the relation between de soil…" at bounding box center [394, 196] width 213 height 233
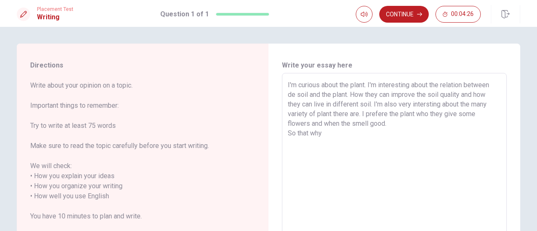
click at [307, 132] on textarea "I'm curious about the plant. I'm interesting about the relation between de soil…" at bounding box center [394, 196] width 213 height 233
click at [328, 134] on textarea "I'm curious about the plant. I'm interesting about the relation between de soil…" at bounding box center [394, 196] width 213 height 233
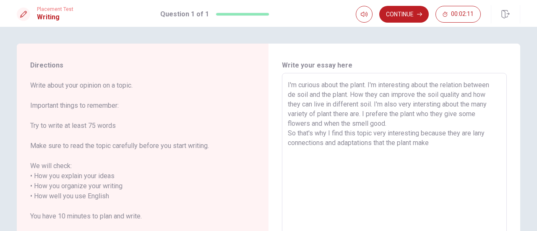
click at [417, 133] on textarea "I'm curious about the plant. I'm interesting about the relation between de soil…" at bounding box center [394, 196] width 213 height 233
click at [440, 143] on textarea "I'm curious about the plant. I'm interesting about the relation between de soil…" at bounding box center [394, 196] width 213 height 233
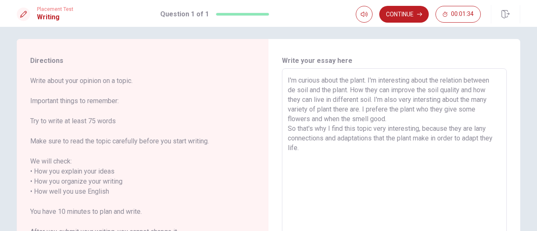
scroll to position [5, 0]
click at [328, 109] on textarea "I'm curious about the plant. I'm interesting about the relation between de soil…" at bounding box center [394, 191] width 213 height 233
click at [430, 109] on textarea "I'm curious about the plant. I'm interesting about the relation between de soil…" at bounding box center [394, 191] width 213 height 233
click at [443, 110] on textarea "I'm curious about the plant. I'm interesting about the relation between de soil…" at bounding box center [394, 191] width 213 height 233
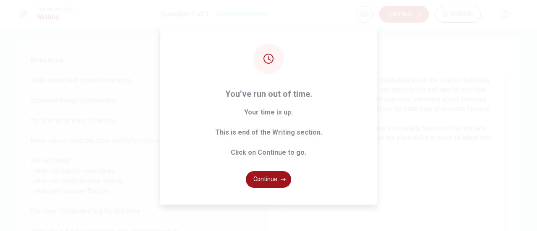
click at [274, 178] on button "Continue" at bounding box center [268, 179] width 45 height 17
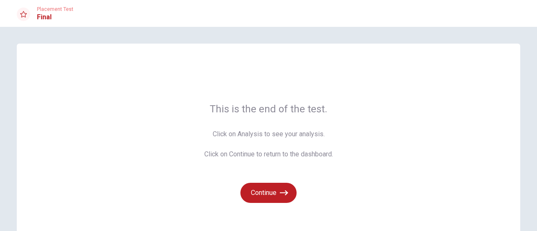
scroll to position [12, 0]
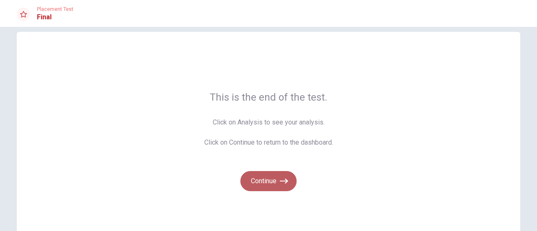
click at [274, 178] on button "Continue" at bounding box center [268, 181] width 56 height 20
